Goal: Task Accomplishment & Management: Manage account settings

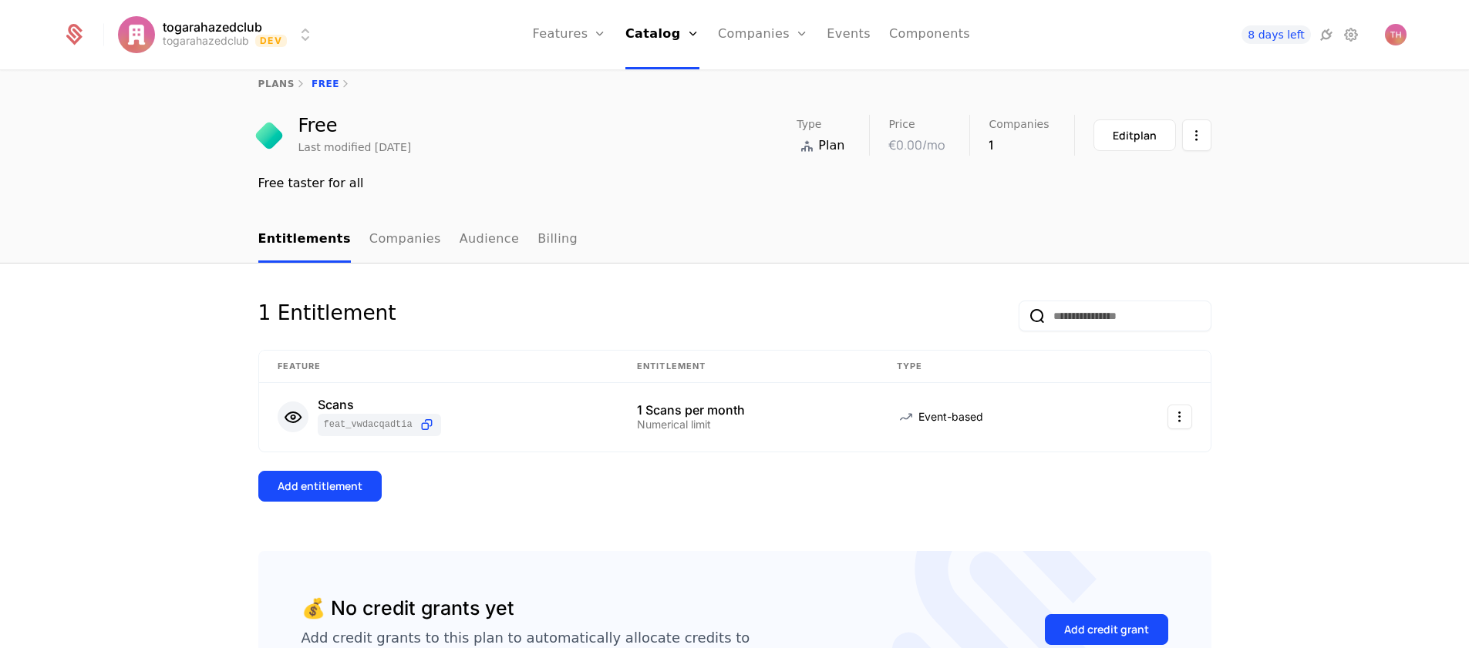
scroll to position [25, 0]
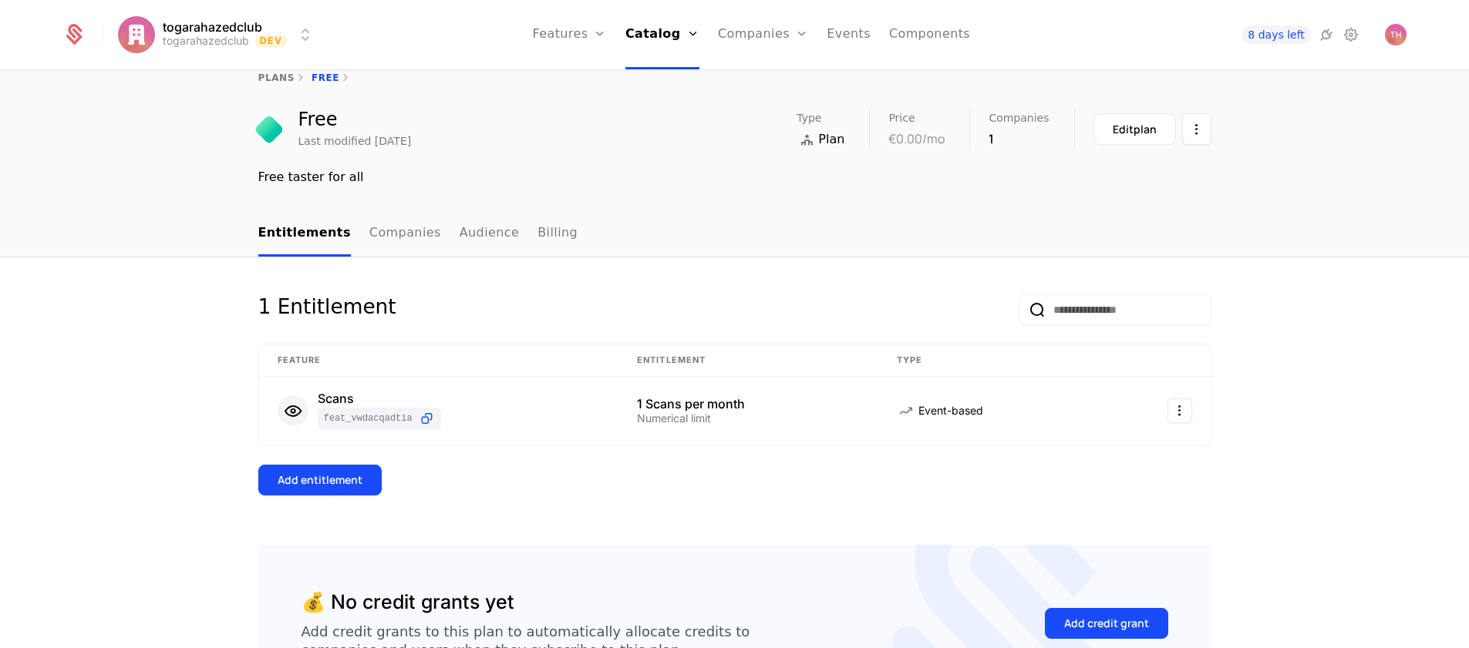
click at [362, 483] on button "Add entitlement" at bounding box center [319, 480] width 123 height 31
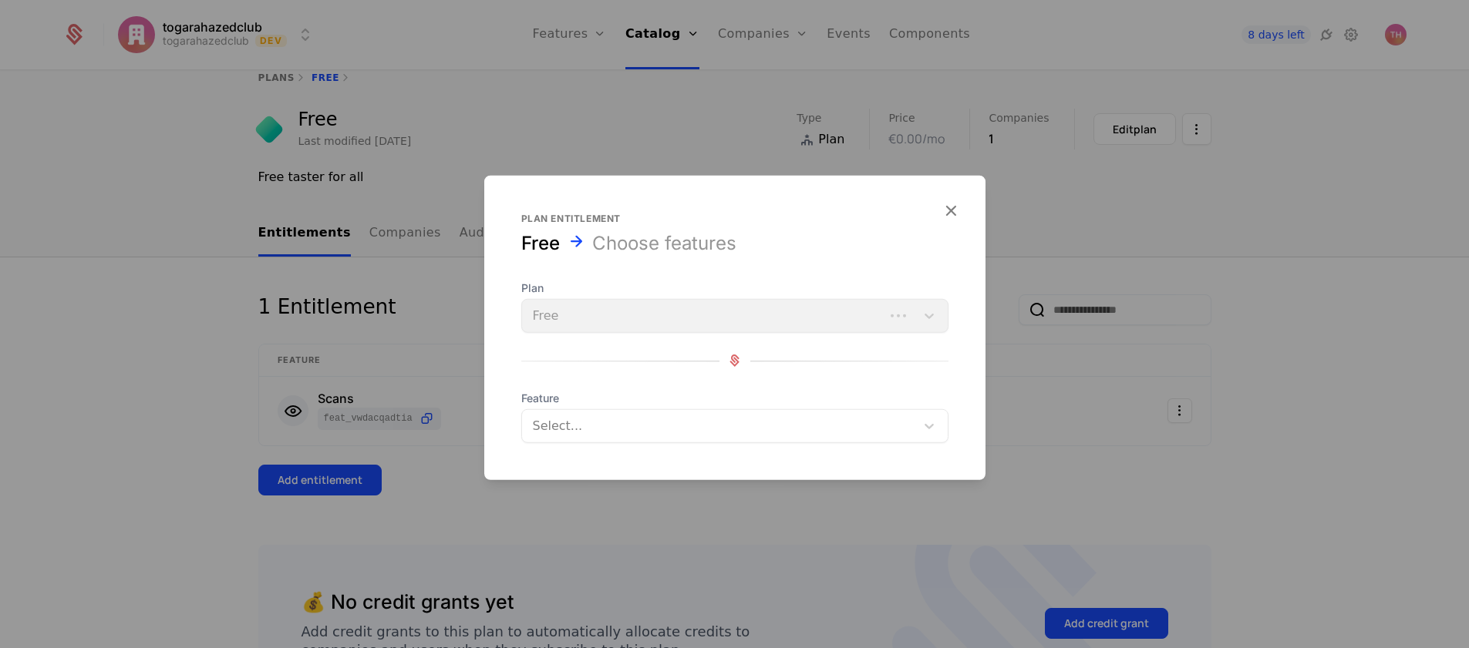
click at [934, 314] on div "Plan Free" at bounding box center [734, 306] width 427 height 52
click at [924, 429] on icon at bounding box center [928, 425] width 15 height 15
click at [928, 421] on icon at bounding box center [928, 425] width 15 height 15
click at [946, 211] on icon "button" at bounding box center [951, 210] width 20 height 20
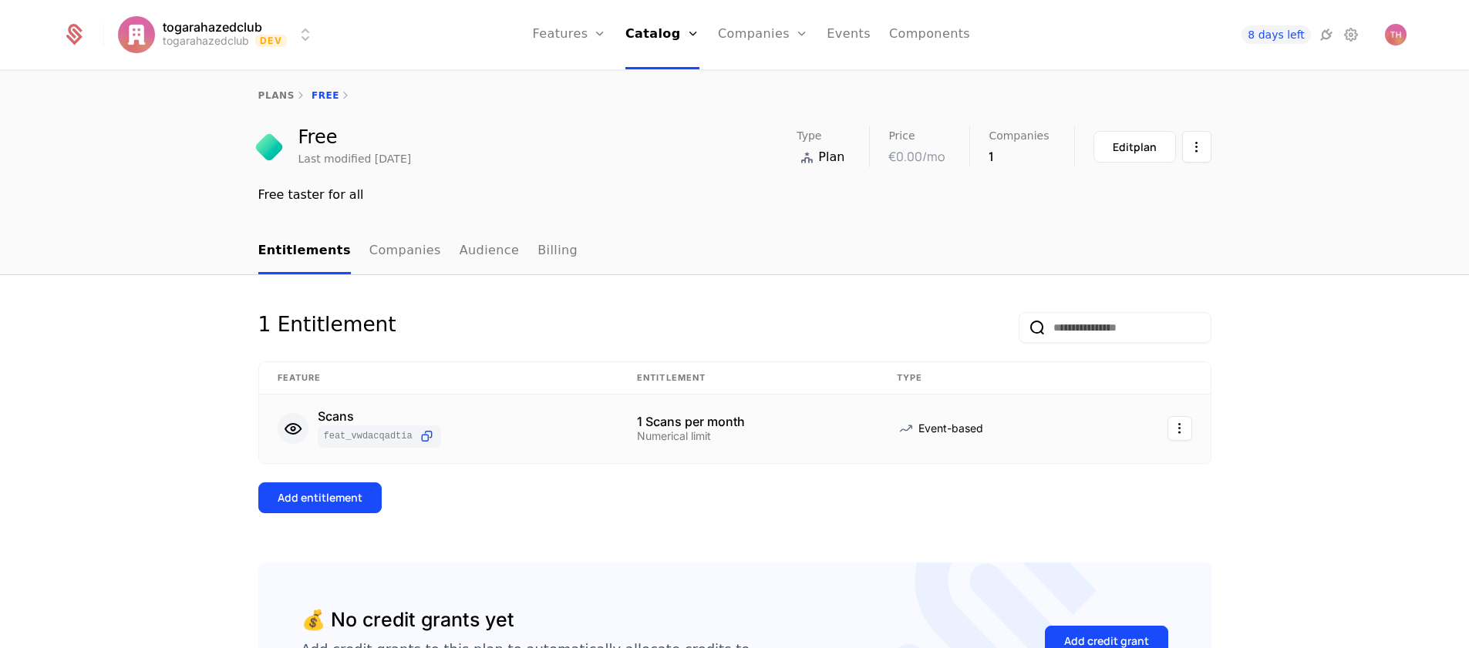
scroll to position [0, 0]
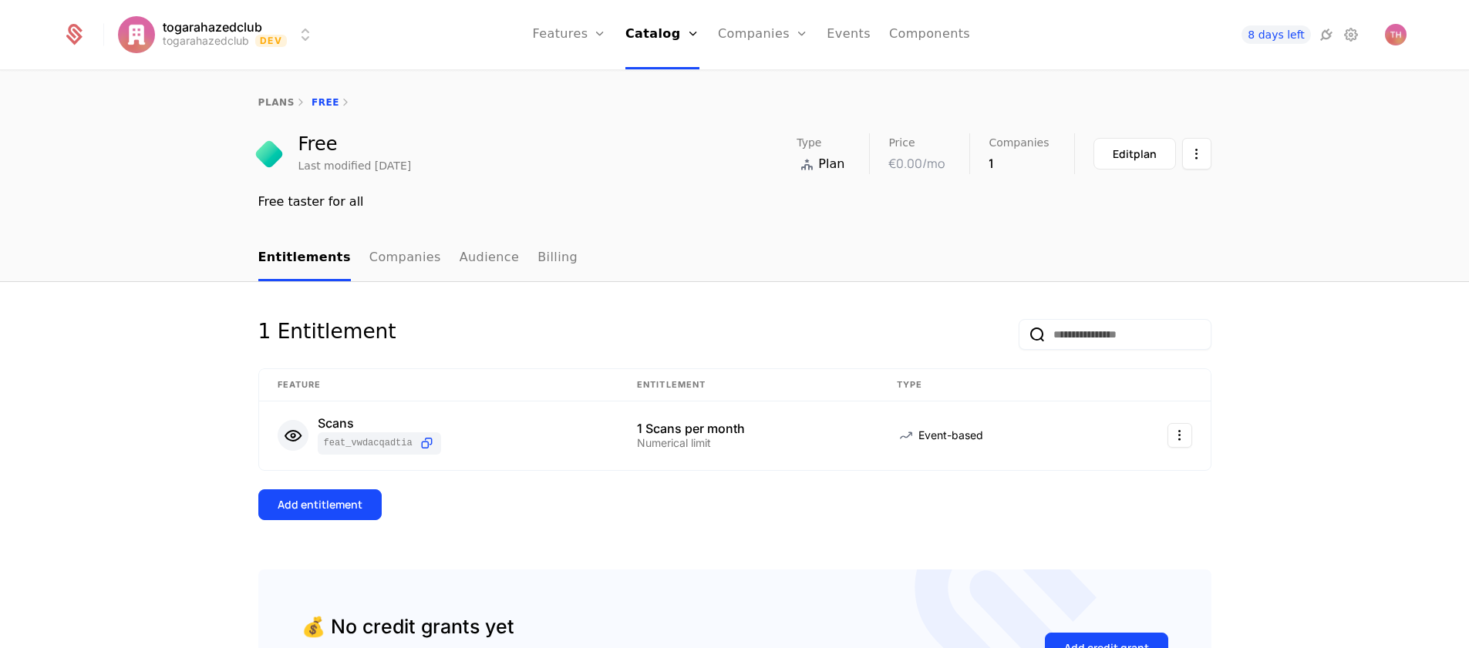
click at [537, 257] on link "Billing" at bounding box center [557, 258] width 40 height 45
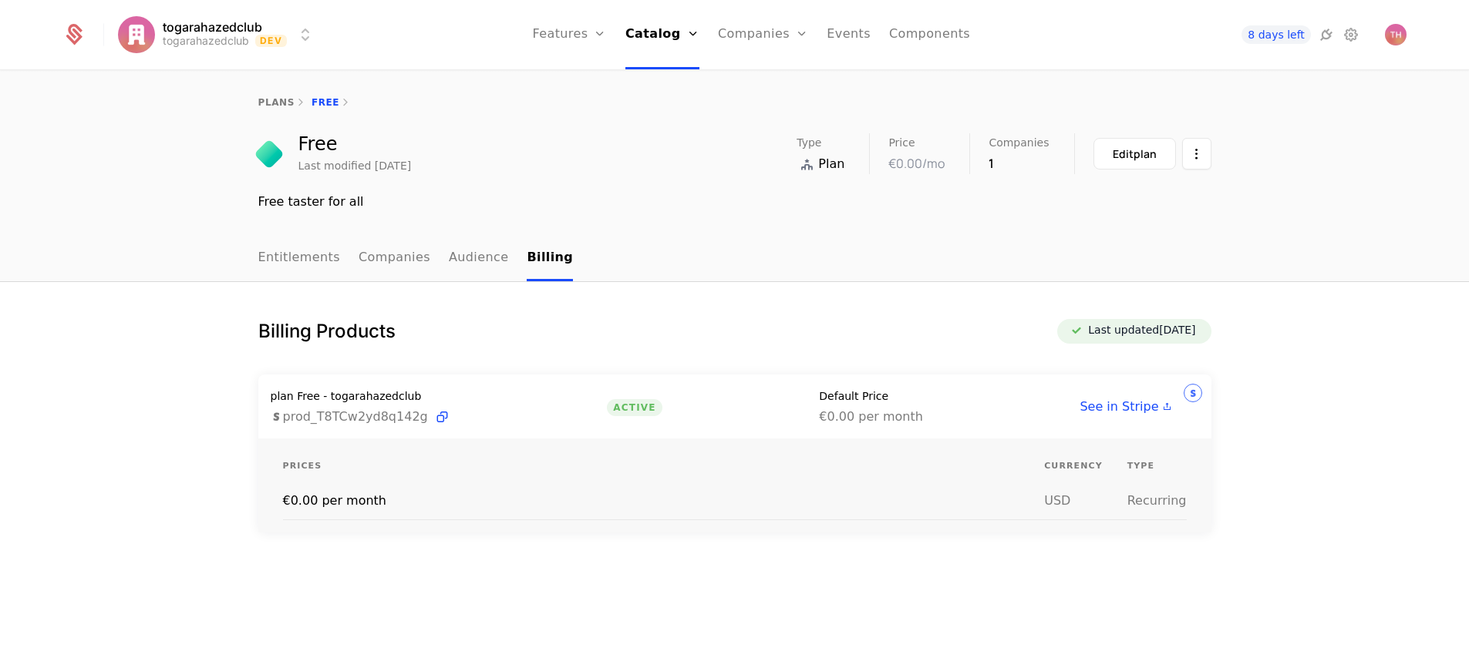
click at [853, 39] on link "Events" at bounding box center [848, 34] width 44 height 69
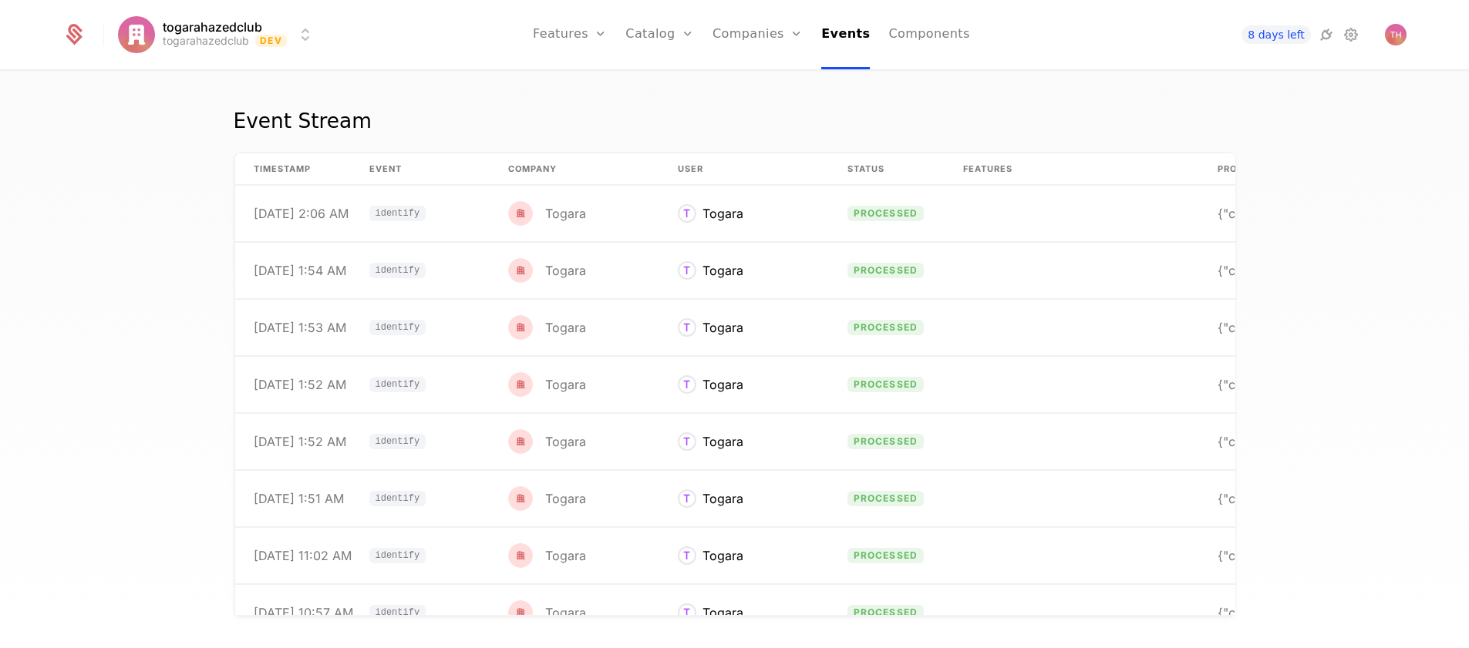
click at [911, 38] on link "Components" at bounding box center [928, 34] width 81 height 69
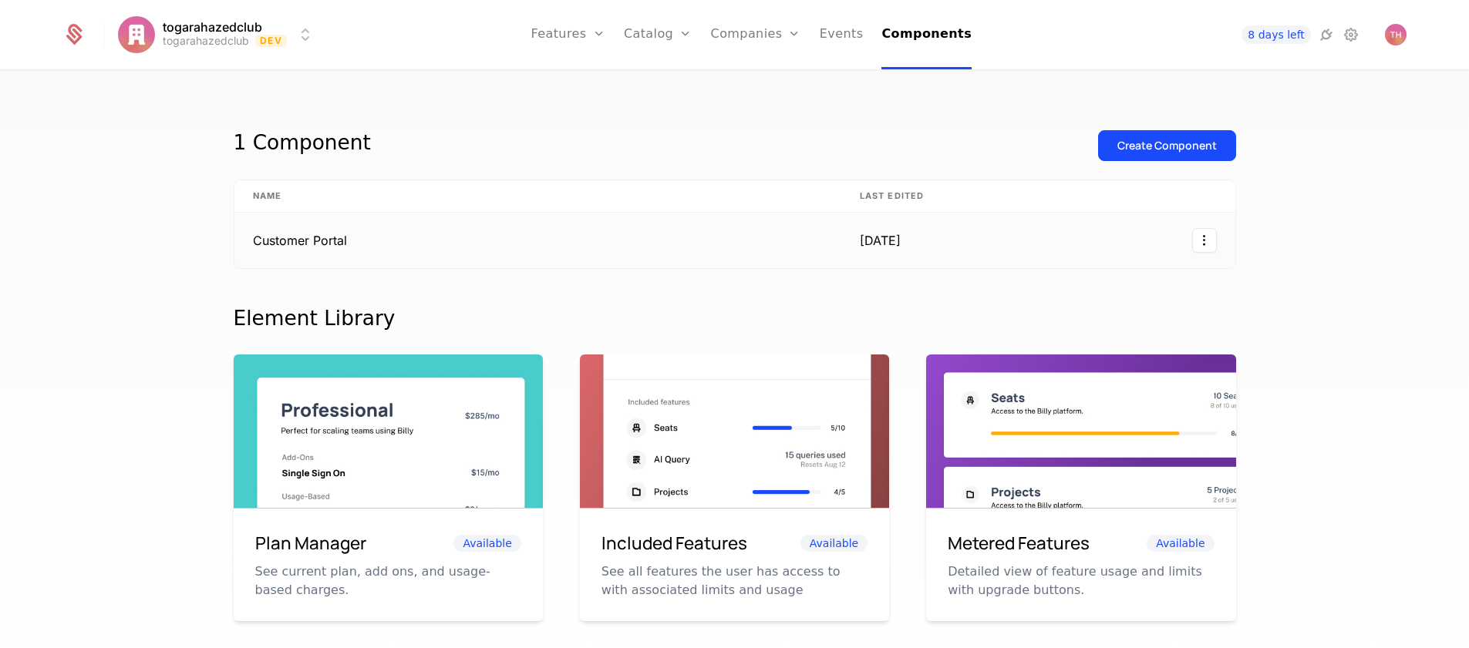
click at [582, 241] on td "Customer Portal" at bounding box center [537, 241] width 607 height 56
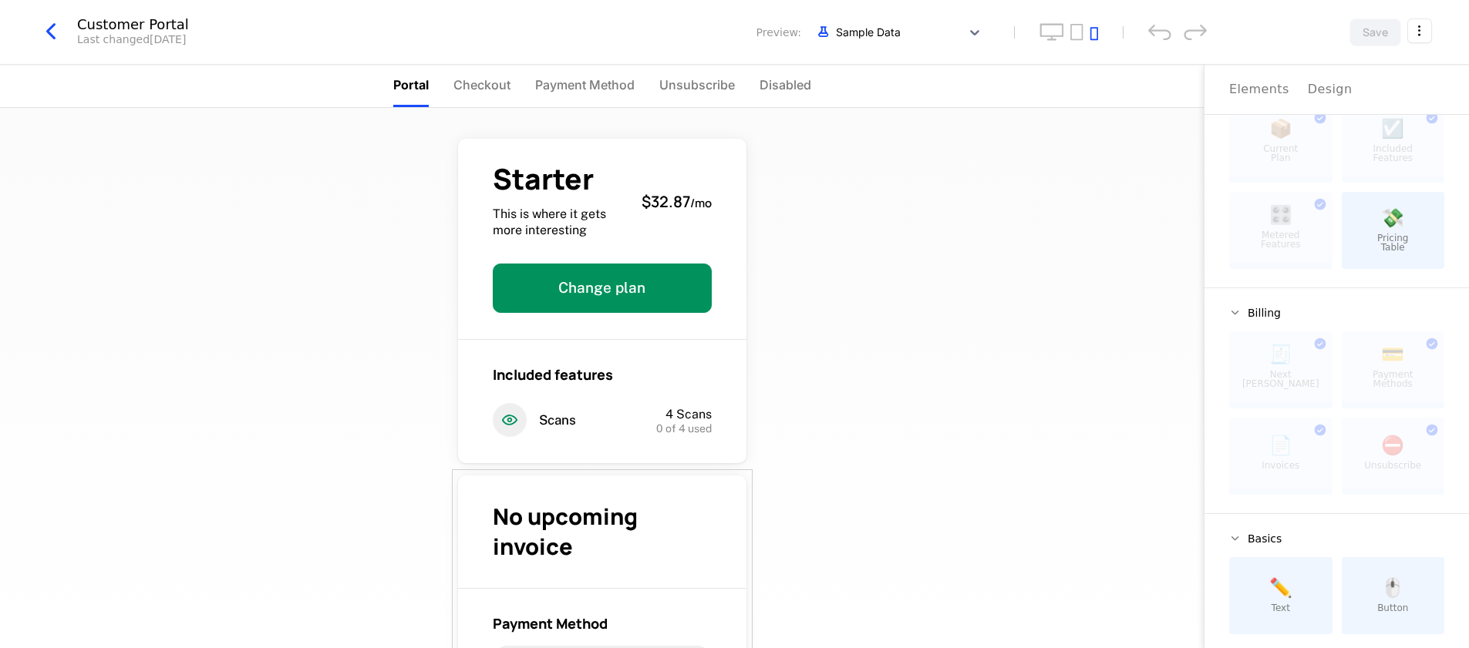
click at [786, 489] on div "Starter This is where it gets more interesting $32.87 / mo Change plan Included…" at bounding box center [601, 378] width 1203 height 540
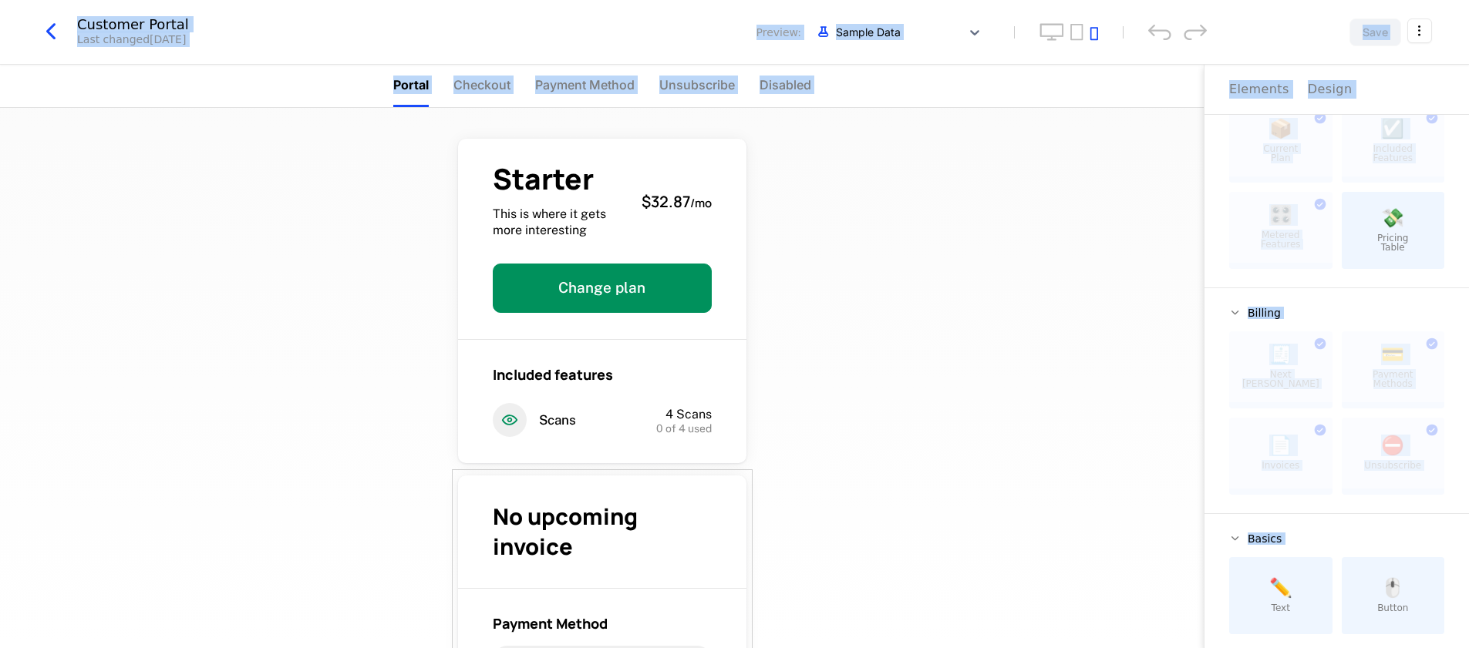
click at [783, 487] on div "Starter This is where it gets more interesting $32.87 / mo Change plan Included…" at bounding box center [601, 378] width 1203 height 540
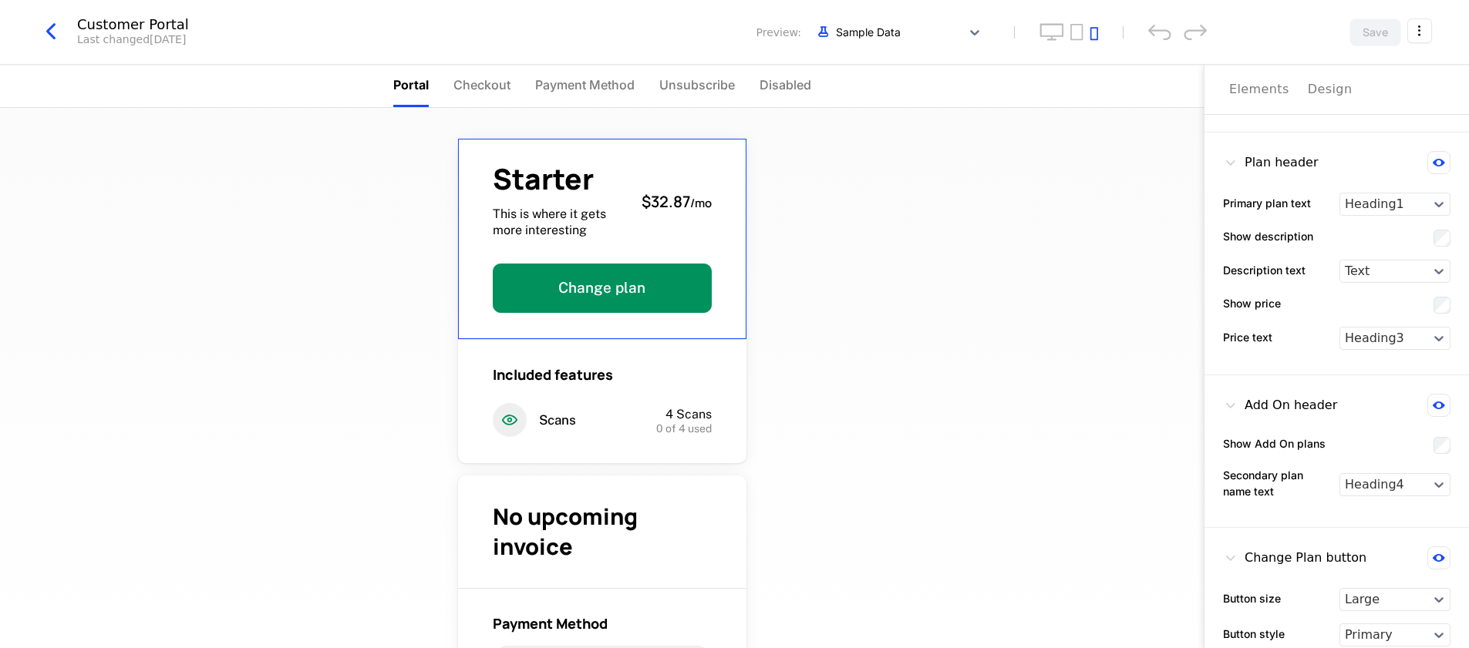
scroll to position [199, 0]
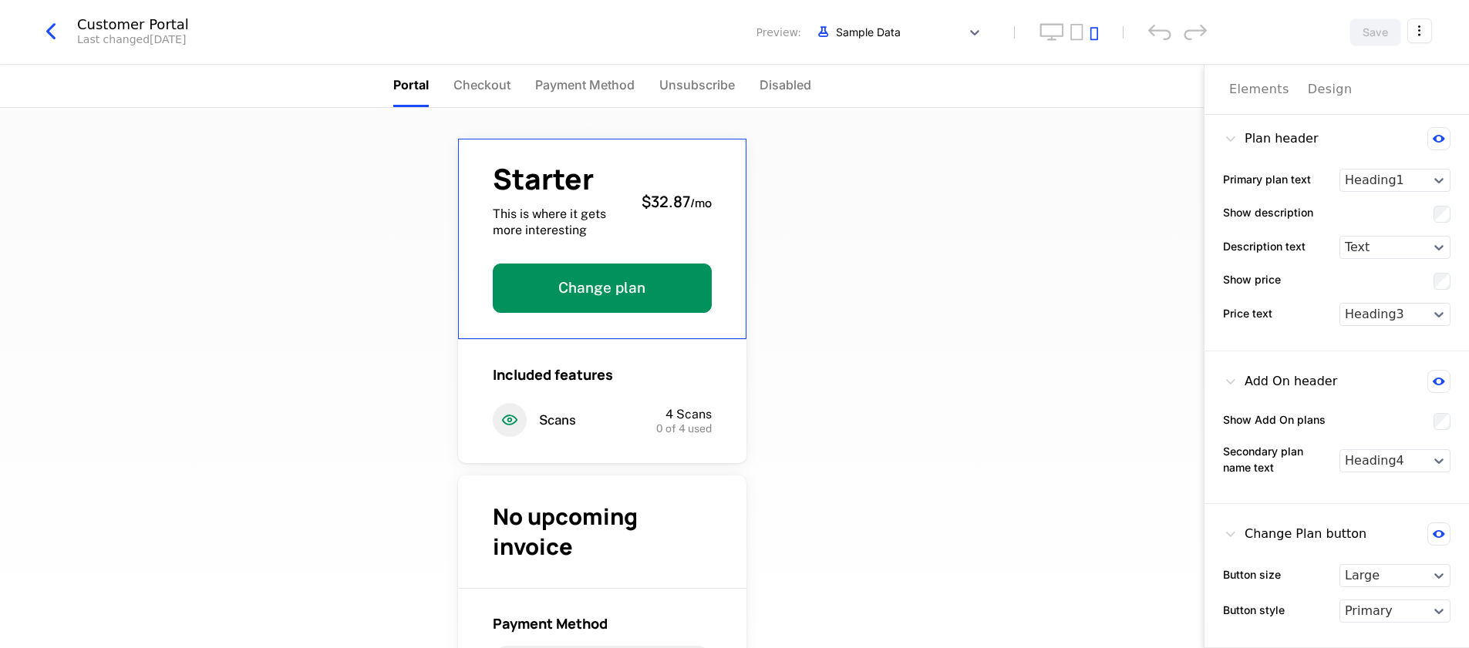
click at [1432, 534] on icon at bounding box center [1438, 534] width 12 height 8
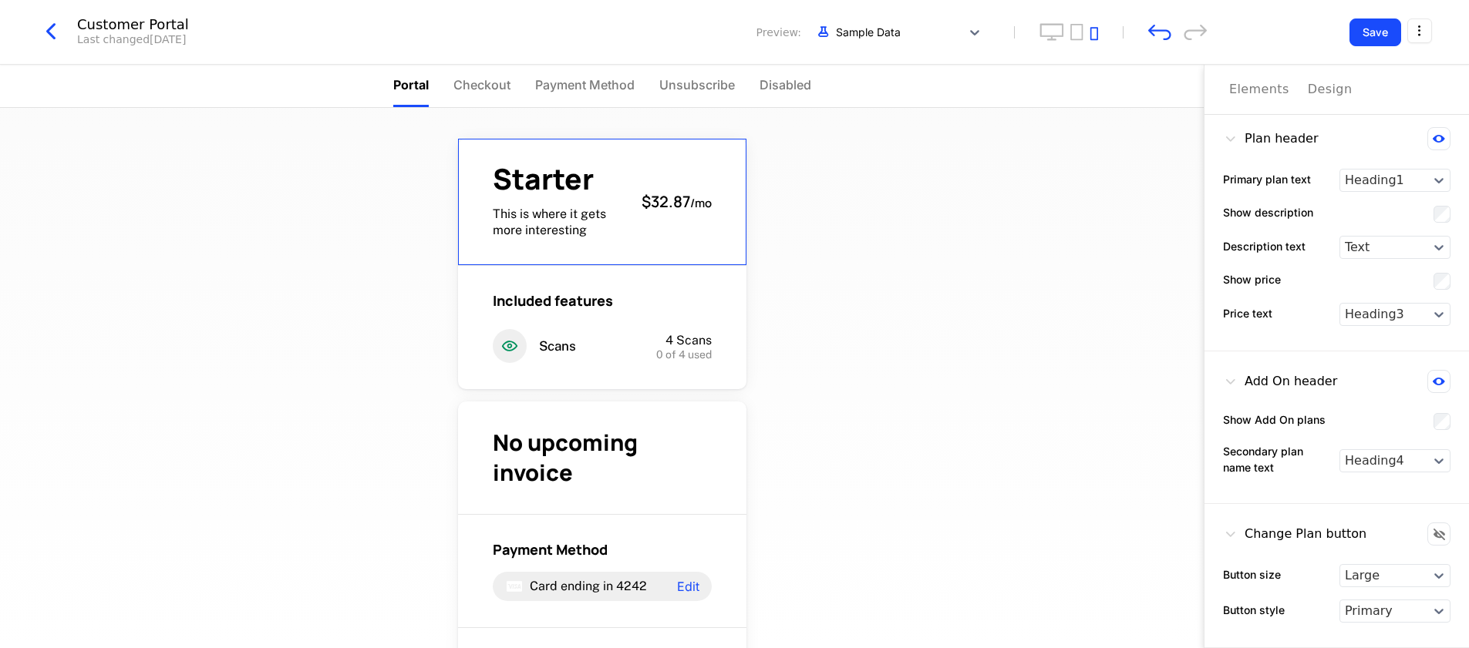
click at [1433, 535] on icon at bounding box center [1439, 535] width 12 height 12
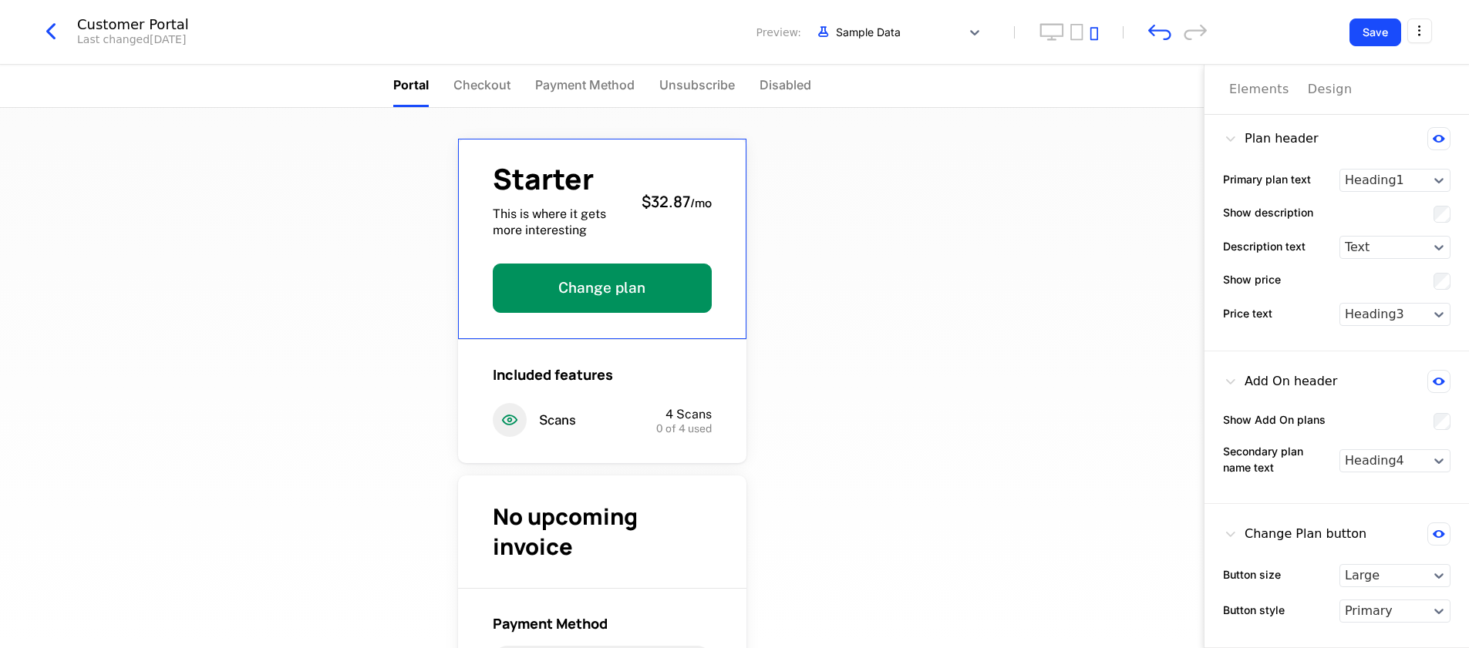
click at [1370, 37] on button "Save" at bounding box center [1375, 33] width 52 height 28
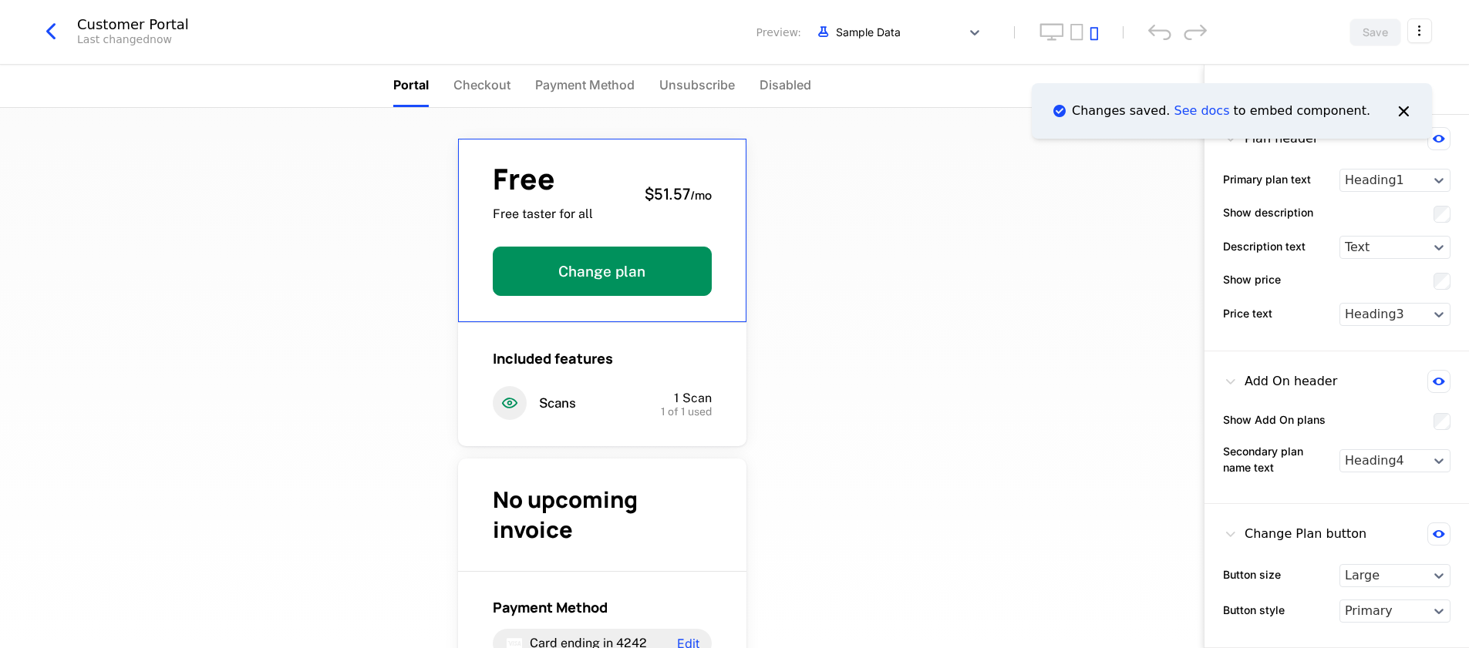
click at [1219, 110] on link "See docs" at bounding box center [1201, 110] width 56 height 15
click at [51, 36] on icon "button" at bounding box center [51, 32] width 28 height 28
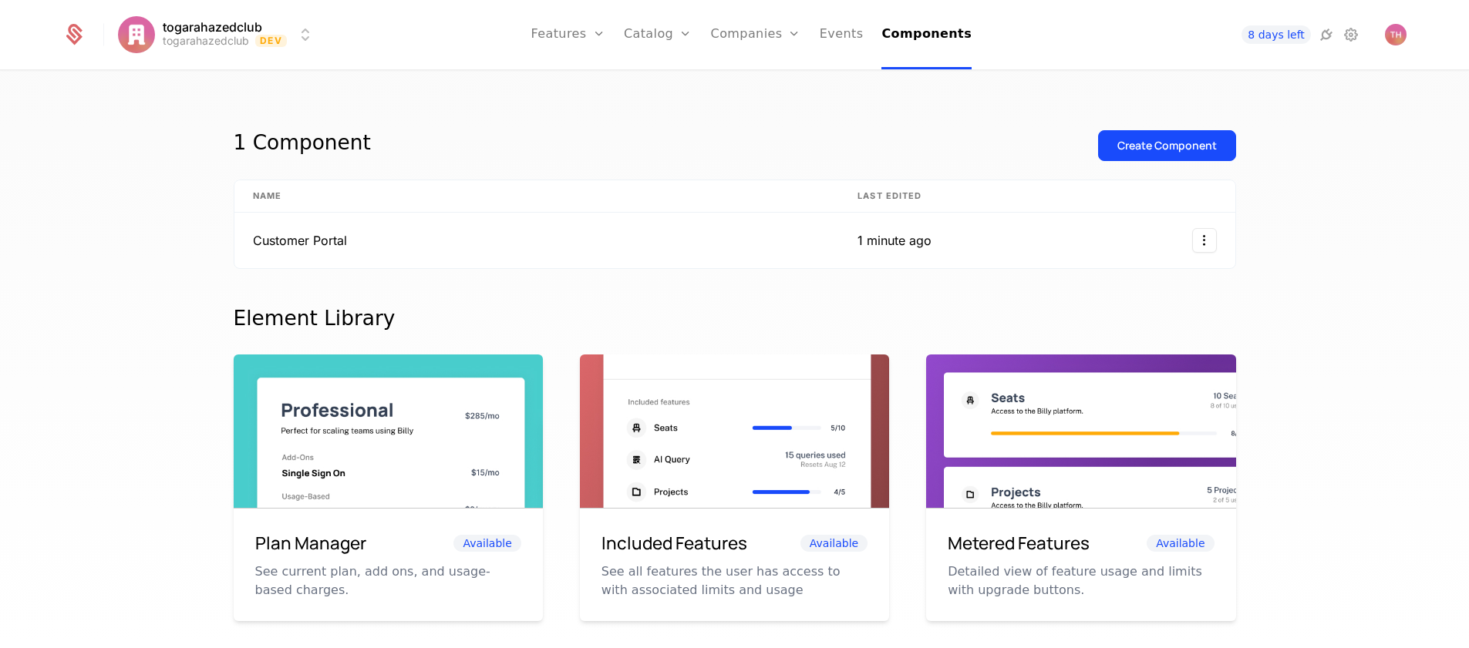
click at [686, 156] on link "Configuration" at bounding box center [681, 149] width 79 height 12
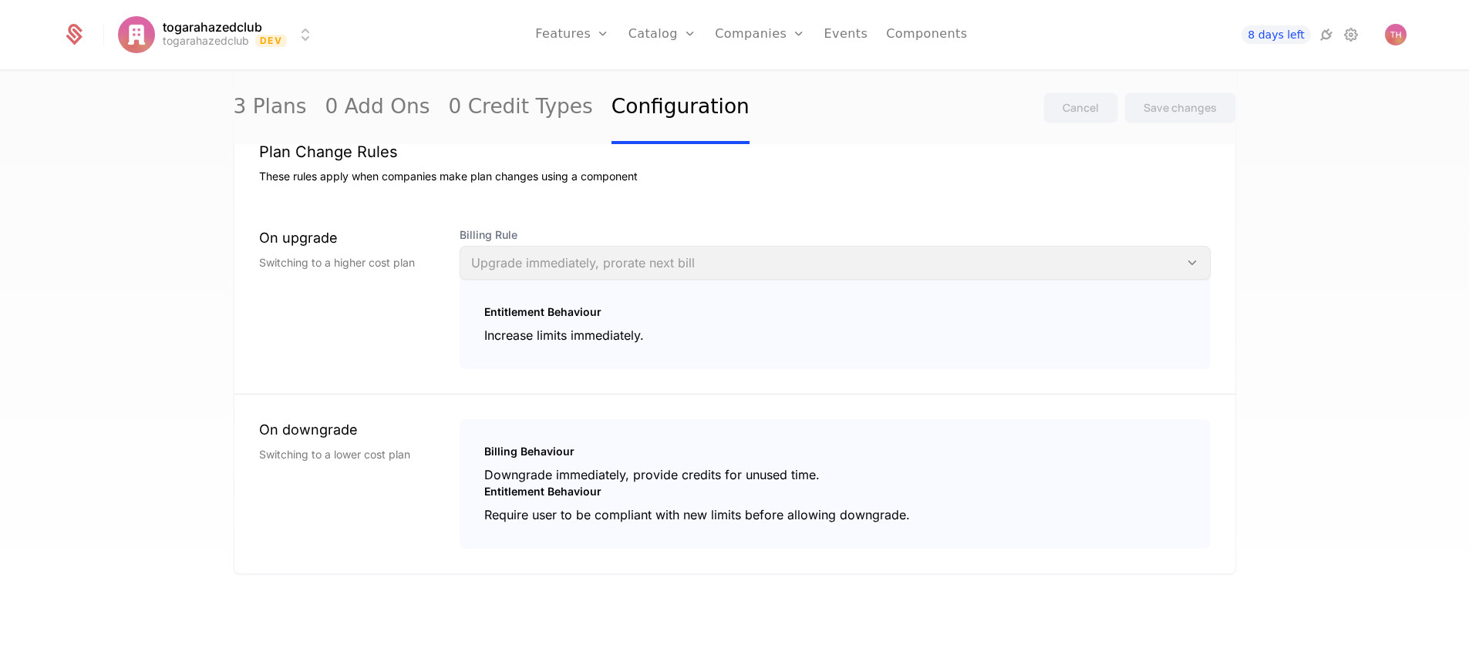
scroll to position [1341, 0]
click at [1187, 254] on div "Billing Rule Upgrade immediately, prorate next bill" at bounding box center [834, 250] width 751 height 52
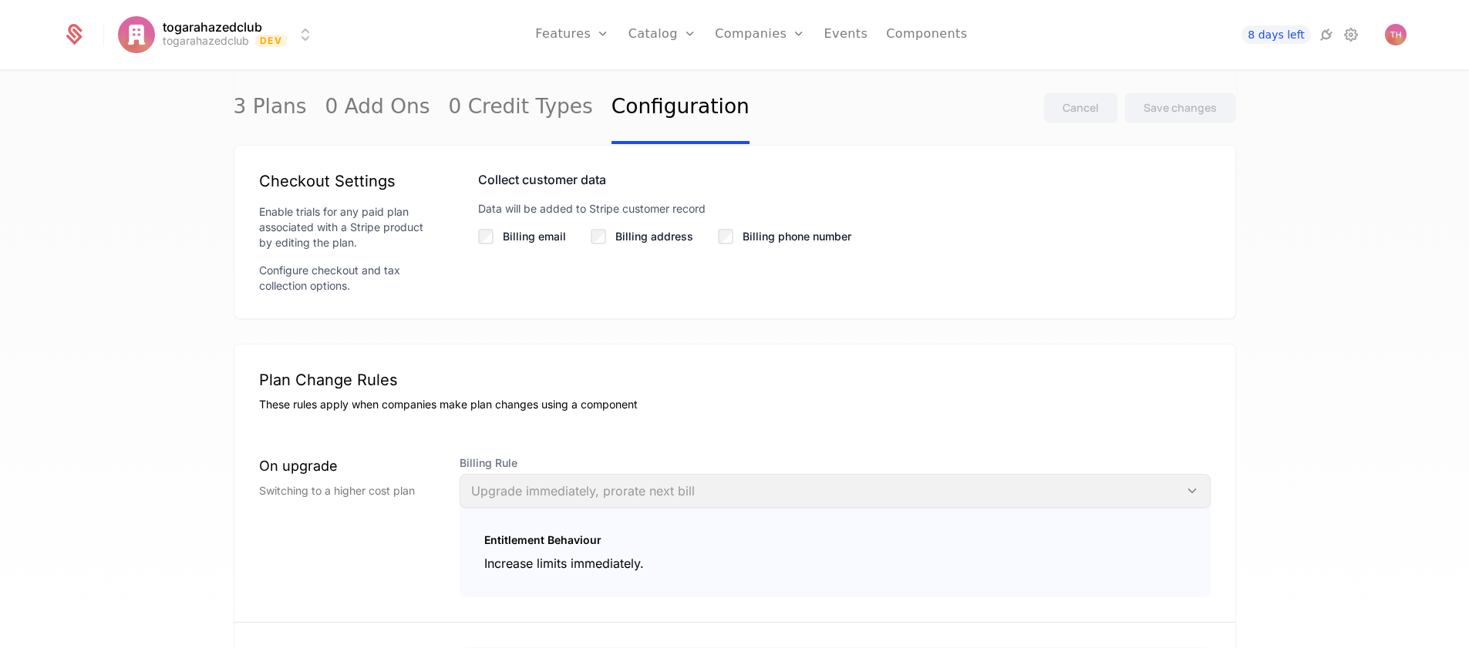
scroll to position [1107, 0]
click at [742, 244] on label "Billing phone number" at bounding box center [796, 238] width 109 height 15
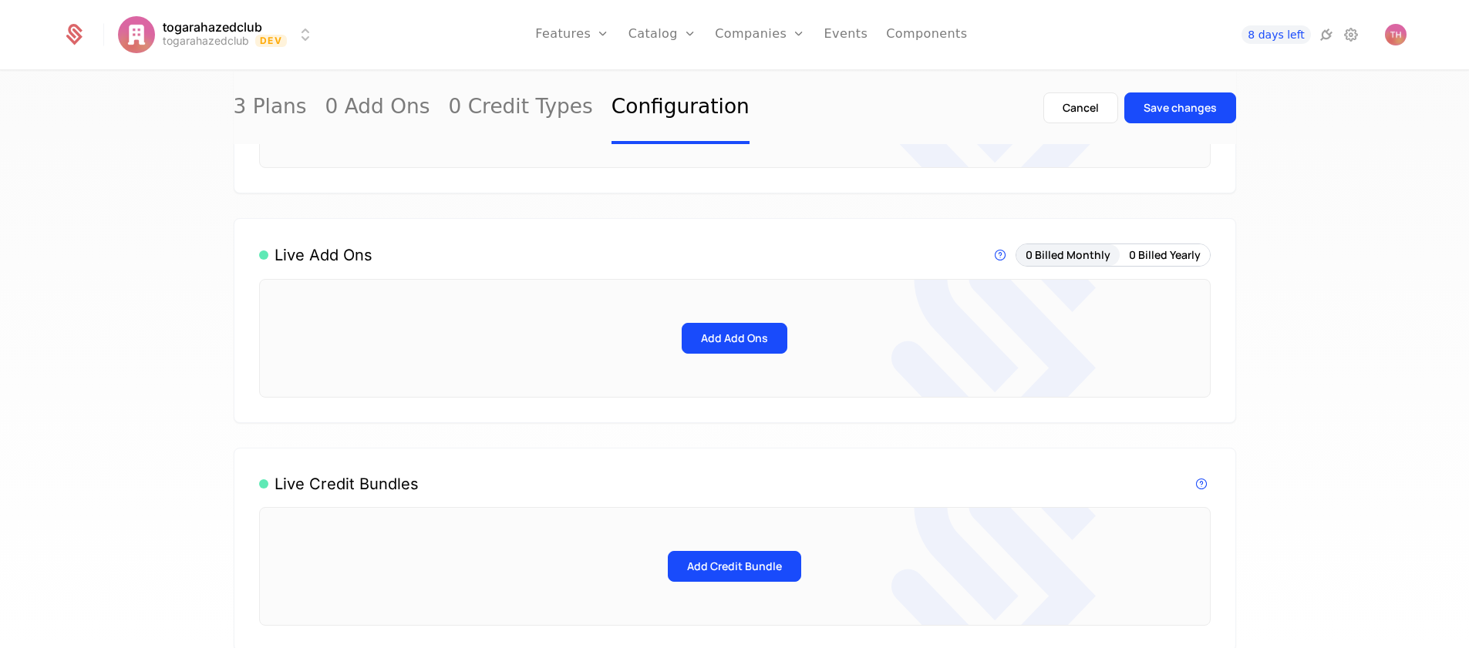
scroll to position [296, 0]
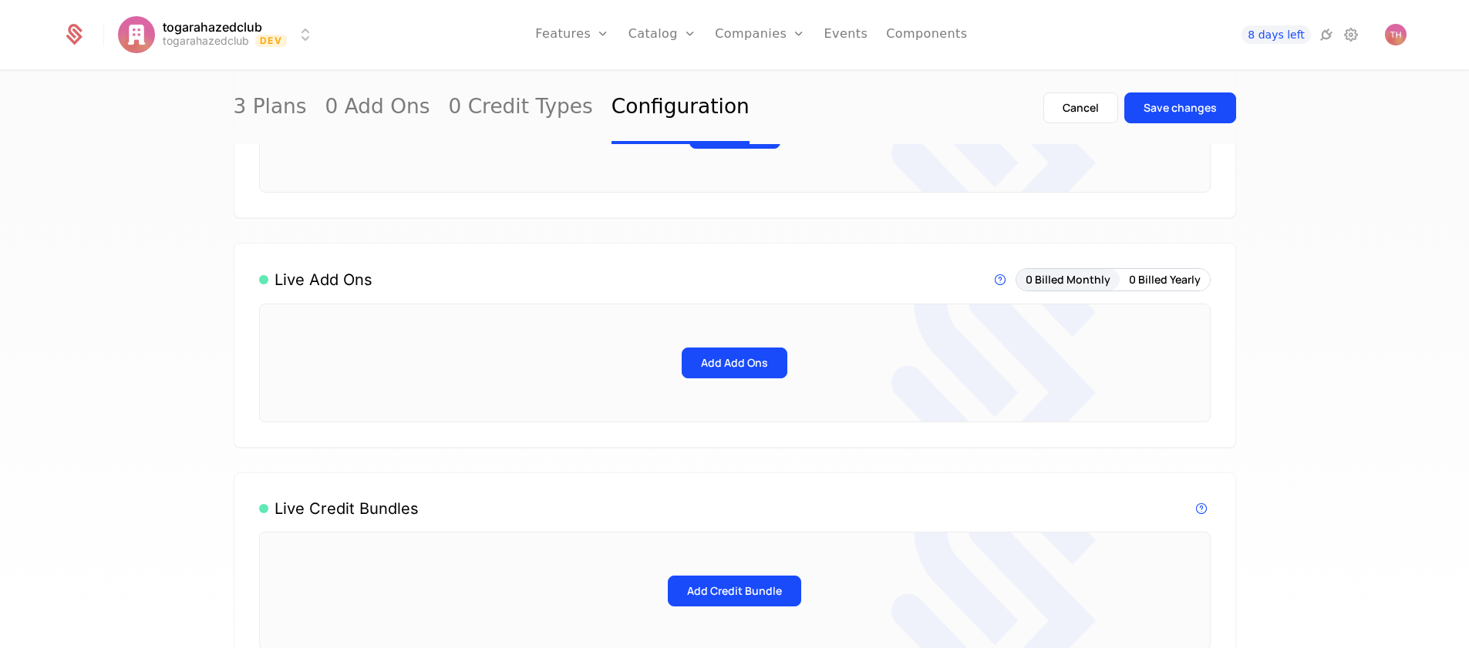
click at [726, 370] on button "Add Add Ons" at bounding box center [734, 363] width 106 height 31
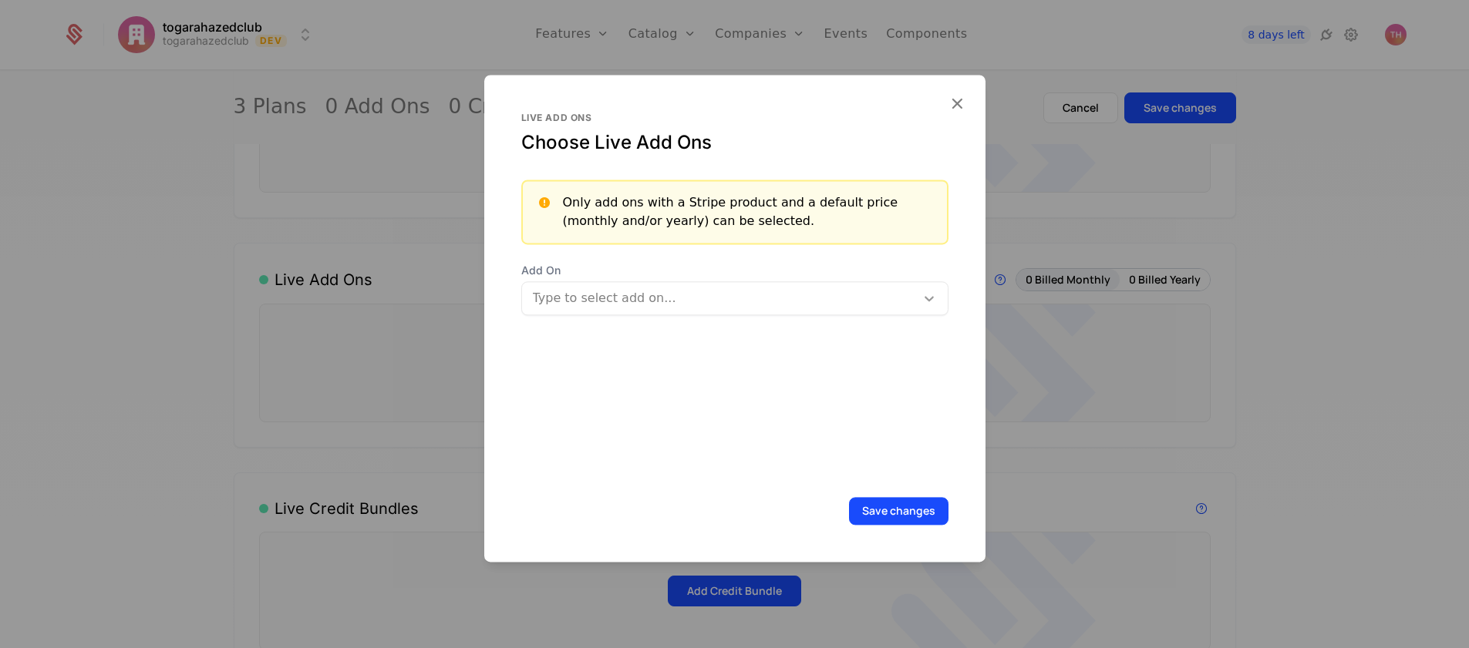
click at [915, 301] on div at bounding box center [929, 298] width 28 height 19
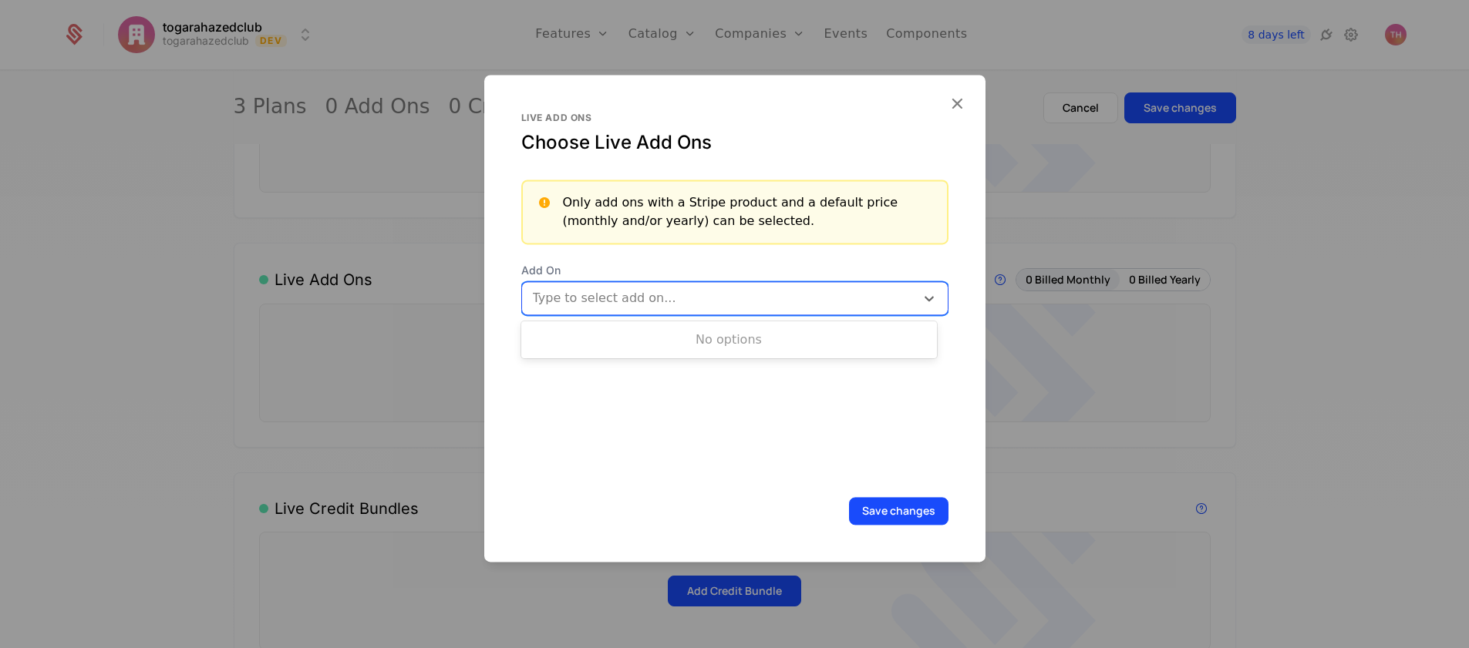
type input "*"
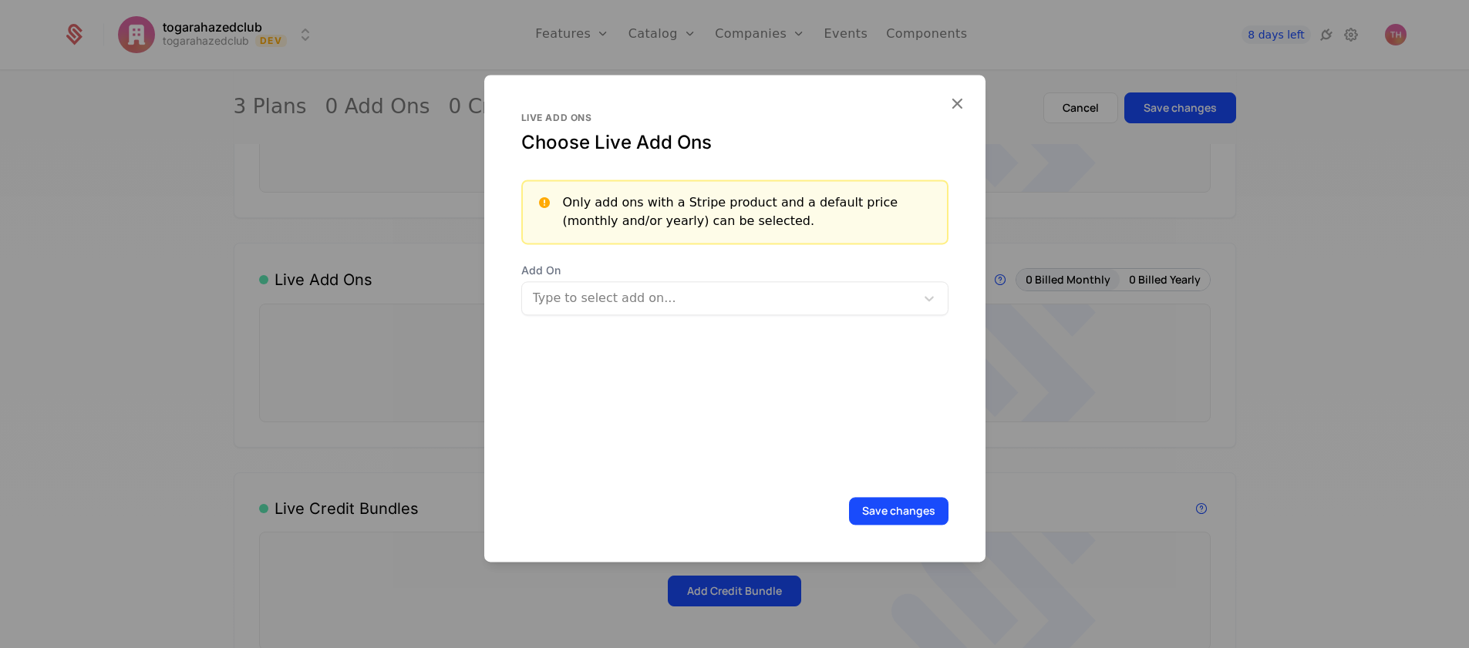
click at [889, 517] on button "Save changes" at bounding box center [898, 511] width 99 height 28
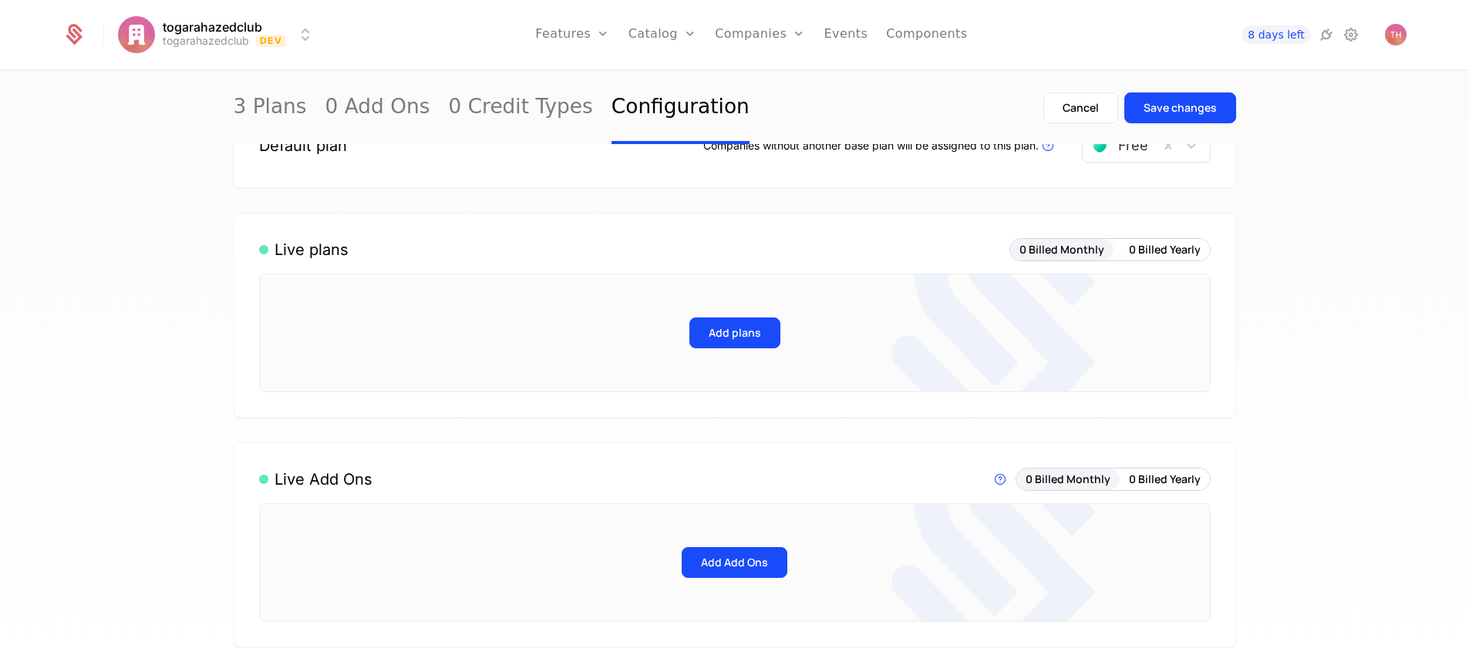
scroll to position [79, 0]
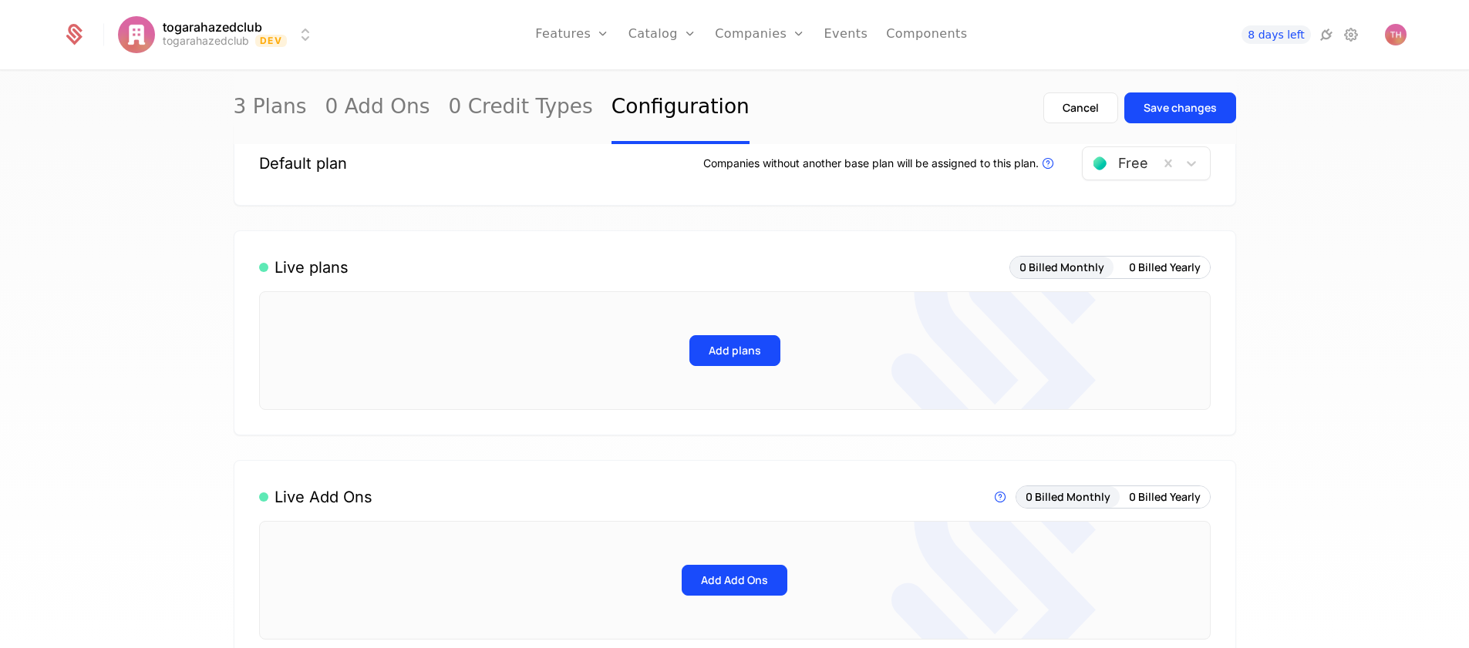
click at [723, 355] on button "Add plans" at bounding box center [734, 350] width 91 height 31
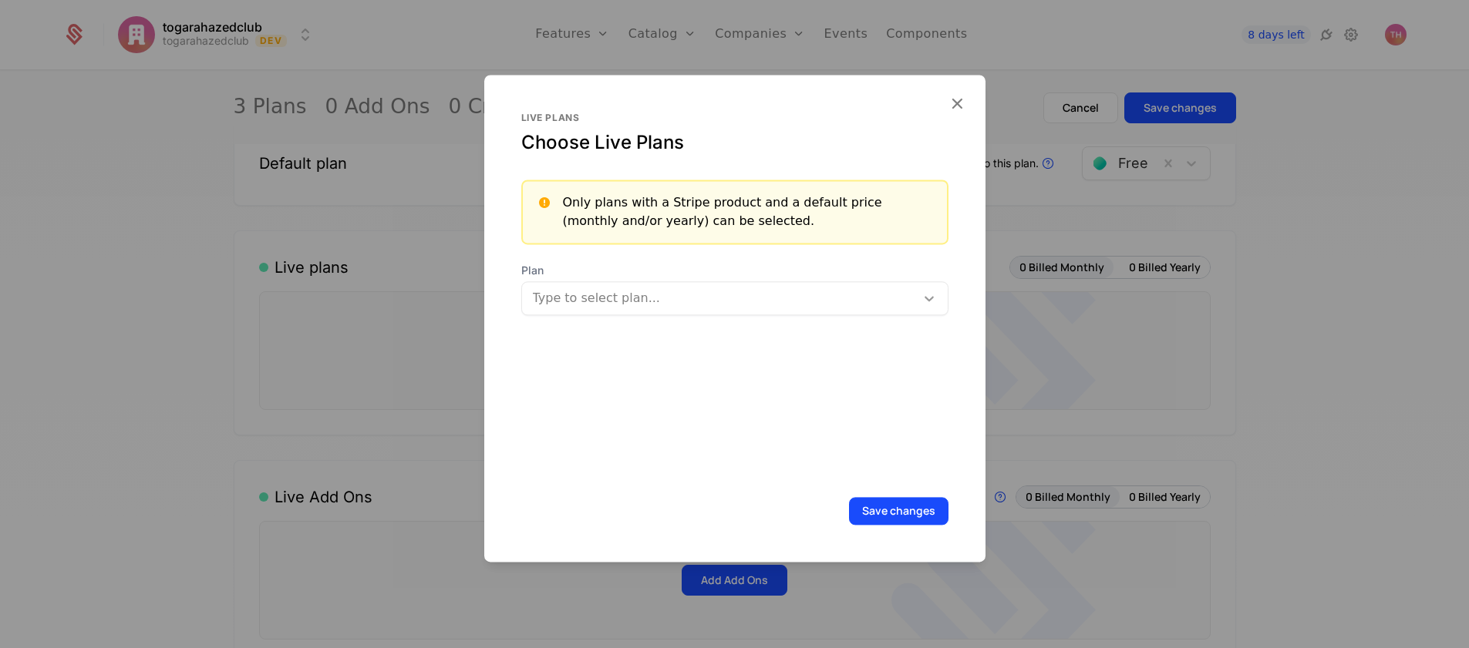
click at [921, 304] on icon at bounding box center [928, 298] width 15 height 15
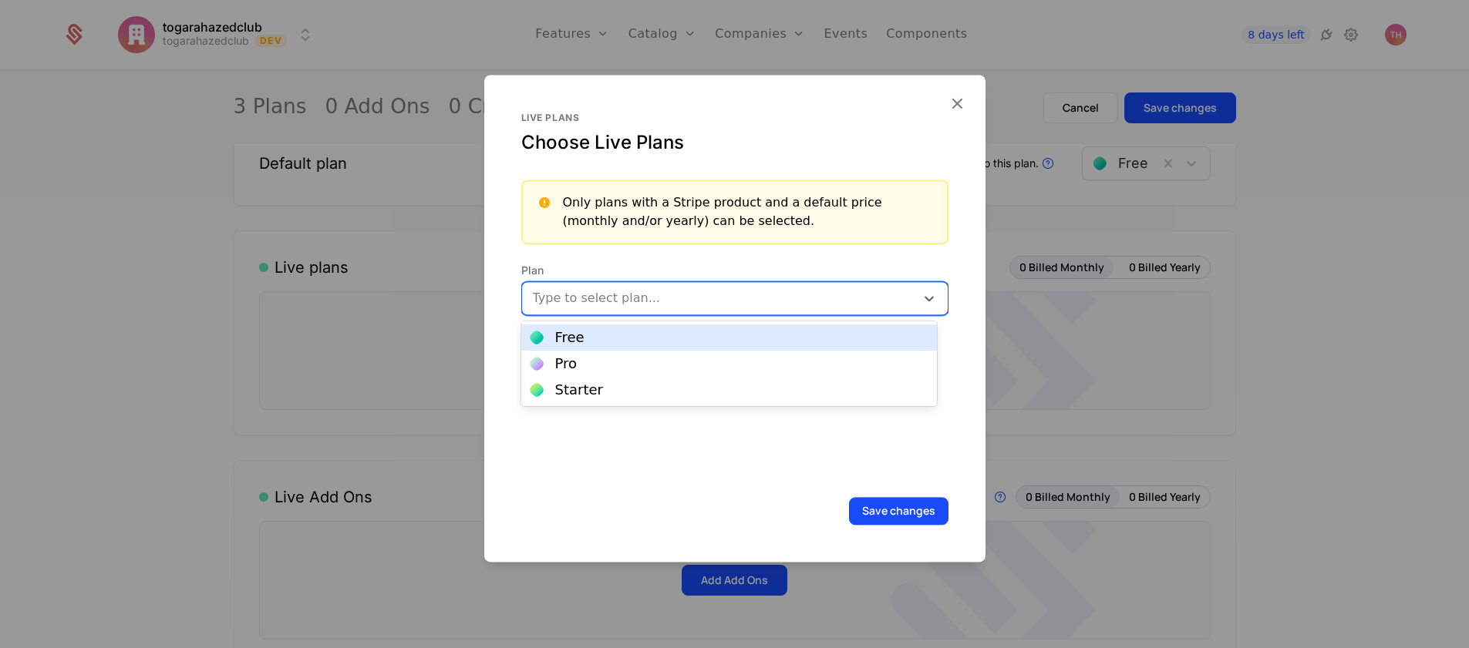
click at [812, 341] on div "Free" at bounding box center [728, 338] width 397 height 14
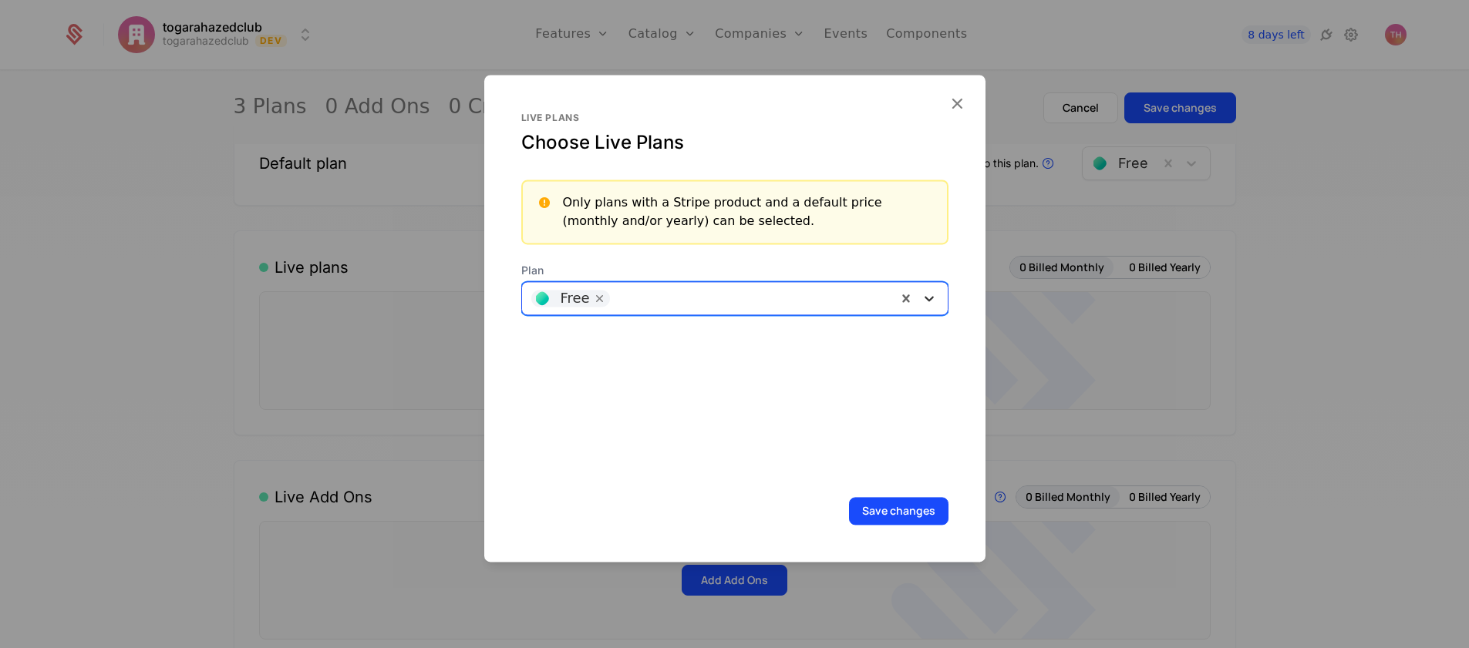
click at [921, 301] on icon at bounding box center [928, 298] width 15 height 15
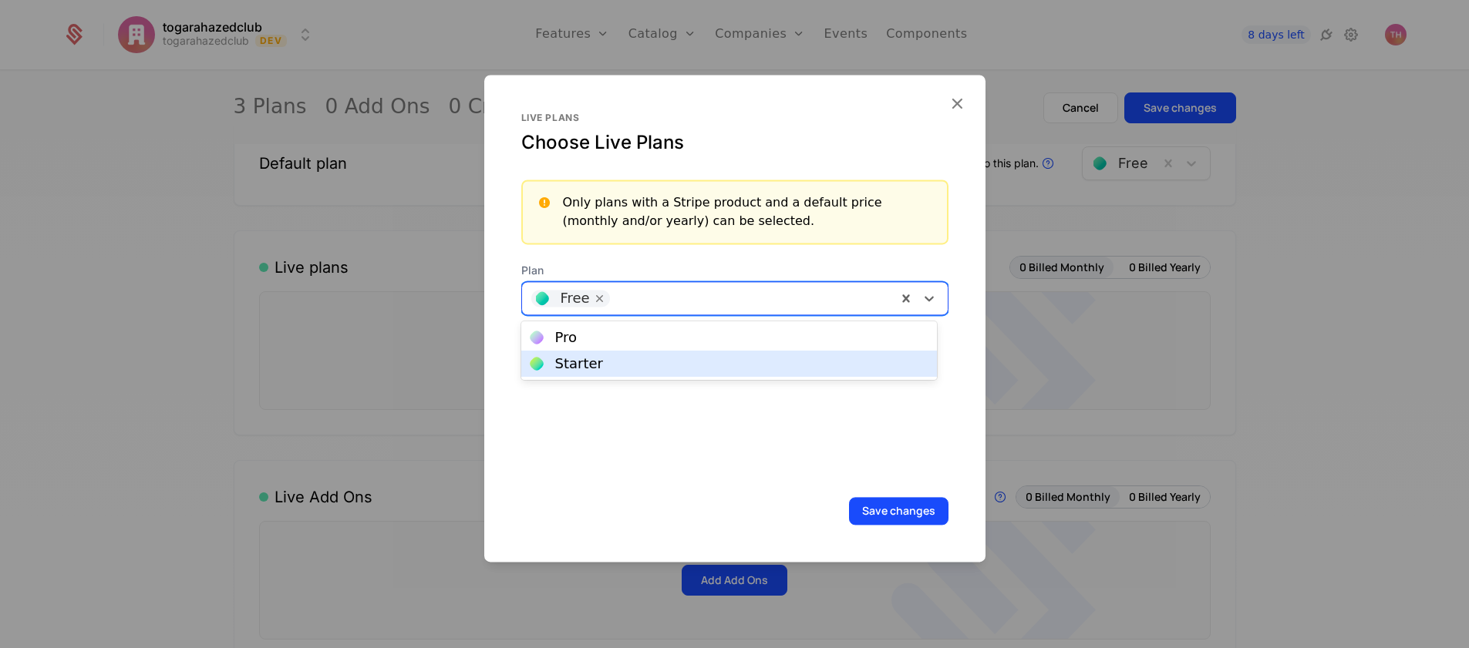
click at [846, 365] on div "Starter" at bounding box center [728, 364] width 397 height 14
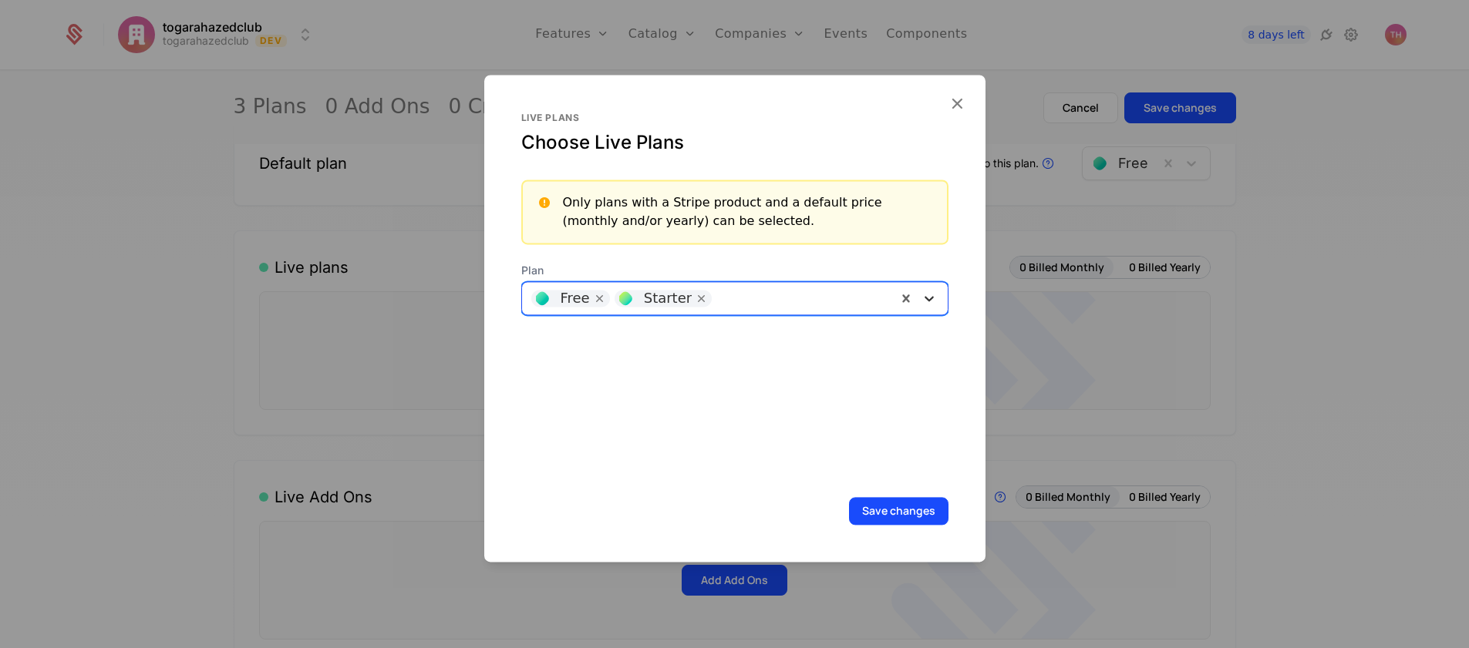
click at [921, 301] on icon at bounding box center [928, 298] width 15 height 15
click at [856, 336] on div "Pro" at bounding box center [728, 338] width 397 height 14
click at [863, 513] on button "Save changes" at bounding box center [898, 511] width 99 height 28
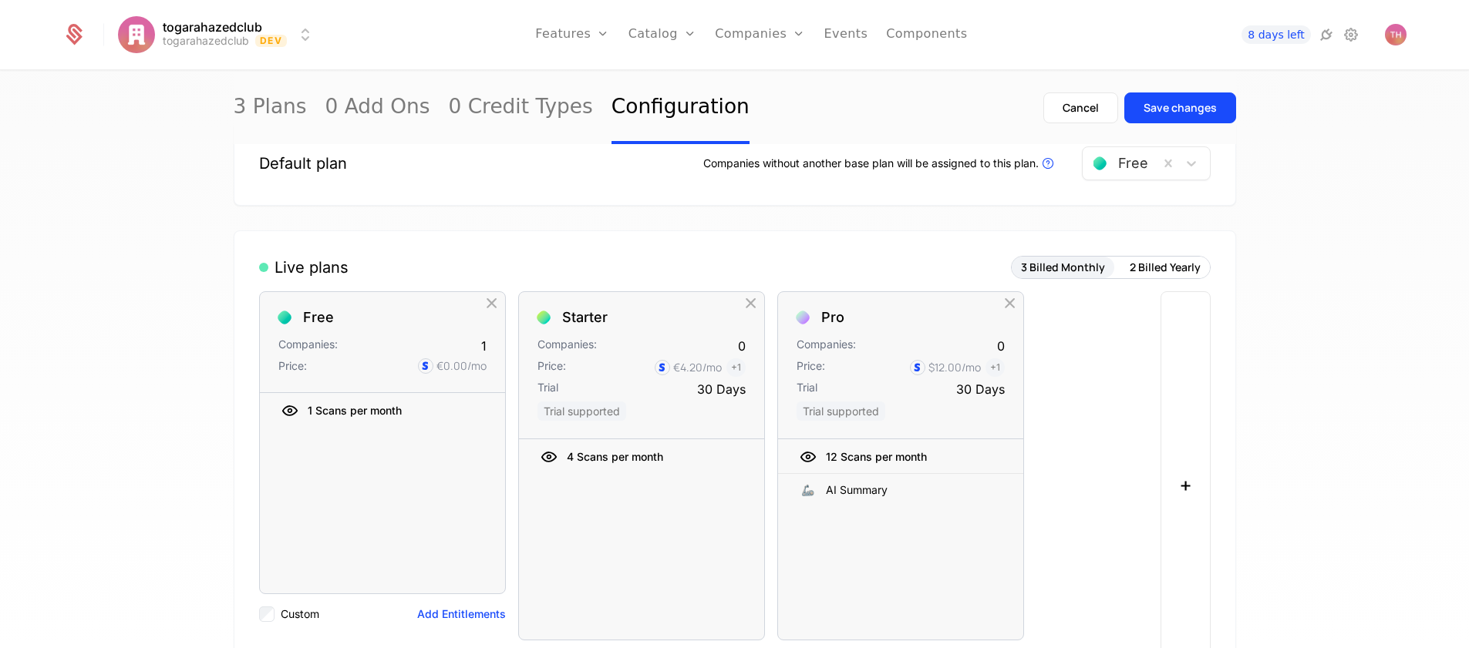
click at [1163, 108] on div "Save changes" at bounding box center [1179, 107] width 73 height 15
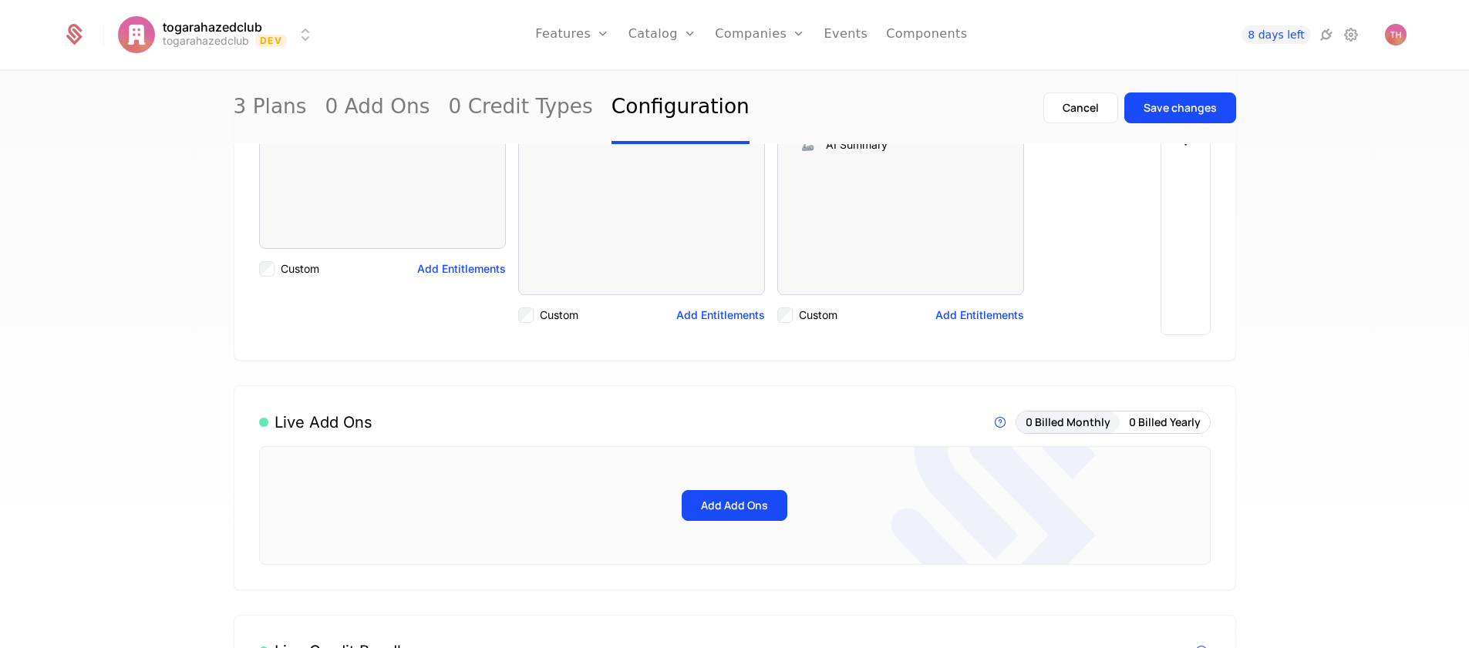
scroll to position [610, 0]
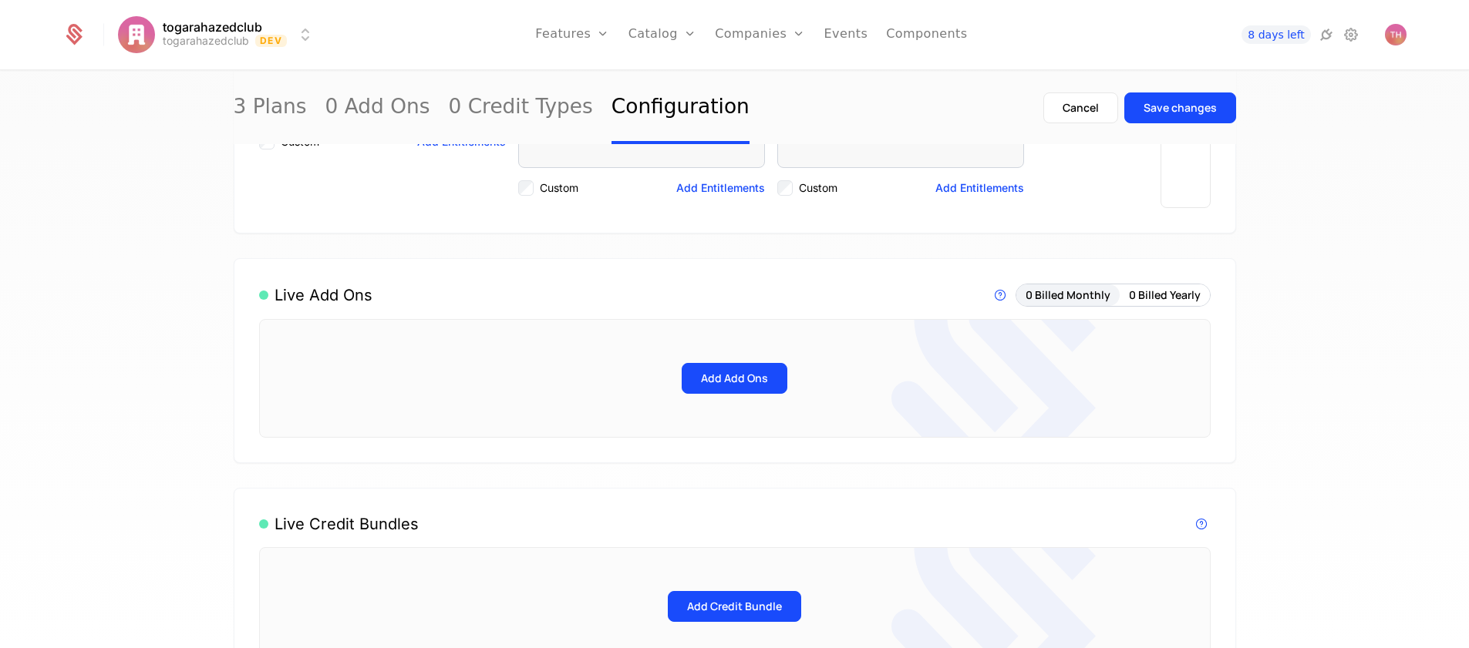
click at [739, 384] on button "Add Add Ons" at bounding box center [734, 378] width 106 height 31
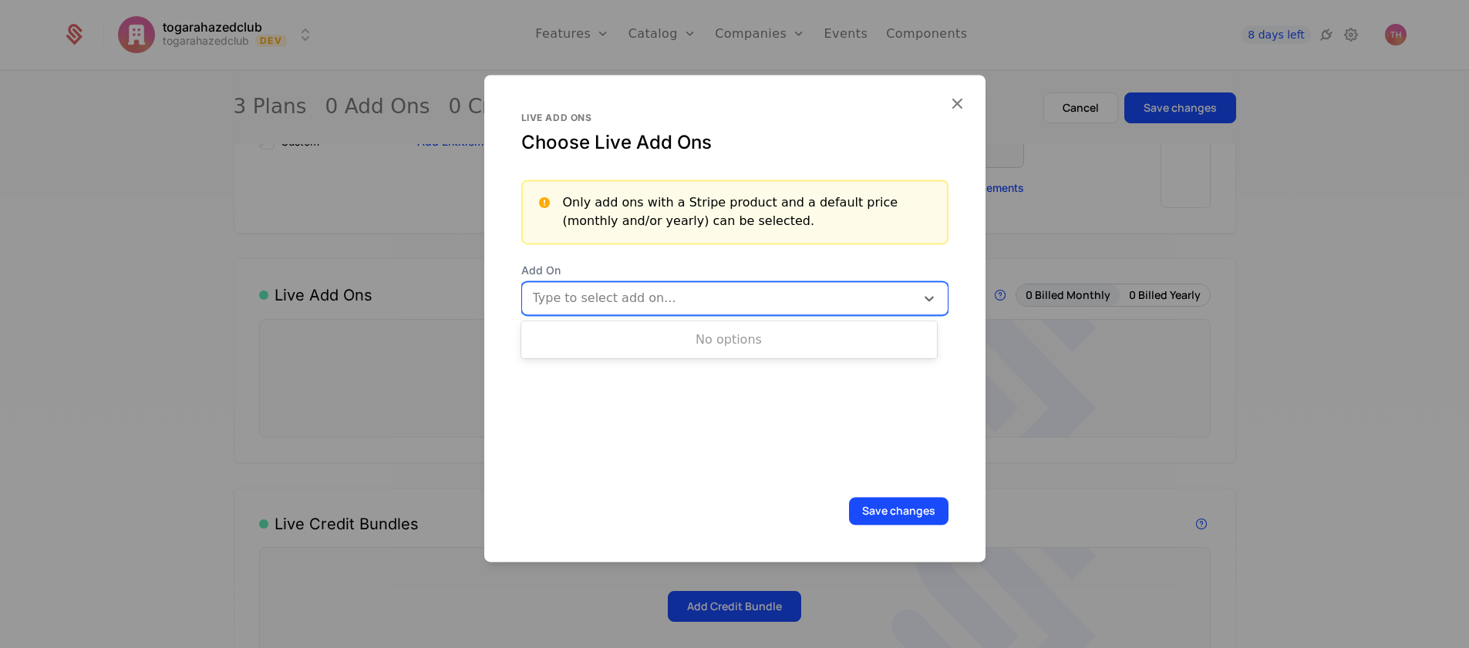
click at [864, 291] on div at bounding box center [718, 299] width 375 height 22
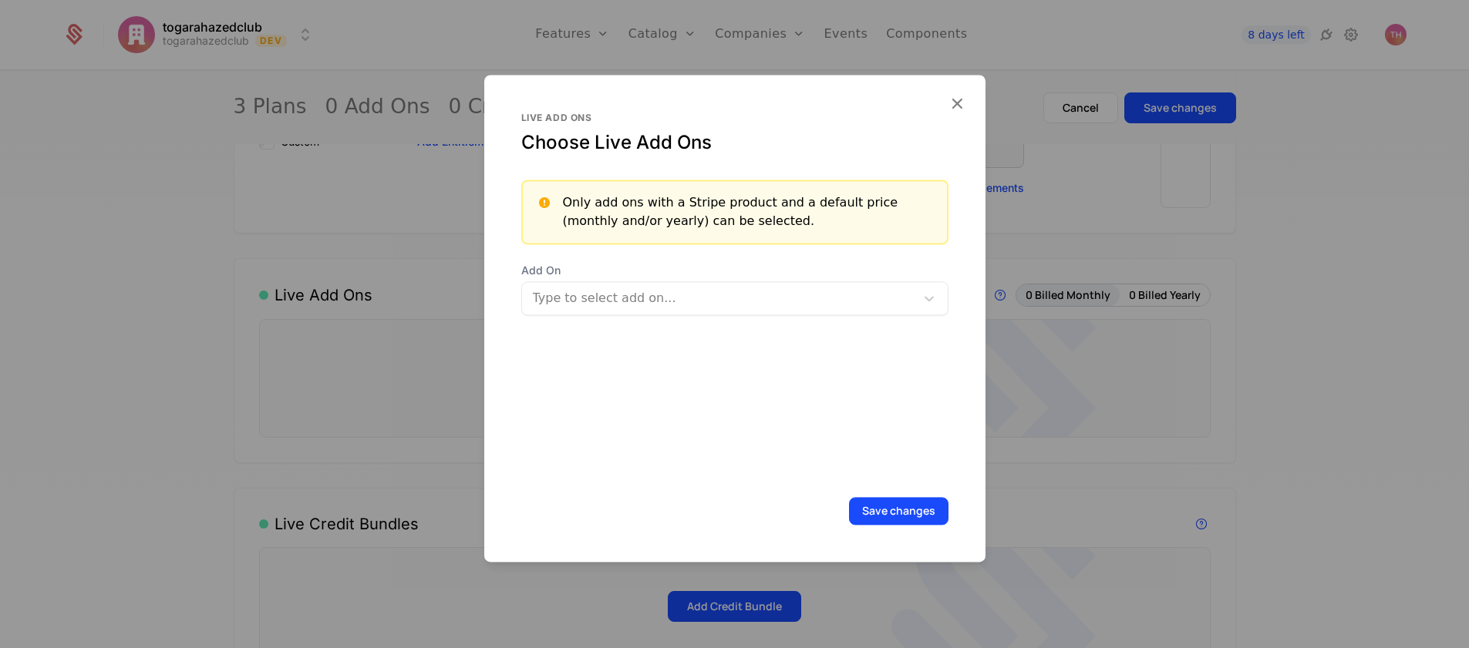
click at [880, 423] on div "Live add ons Choose Live Add Ons Only add ons with a Stripe product and a defau…" at bounding box center [734, 295] width 427 height 367
click at [956, 103] on icon "button" at bounding box center [957, 103] width 20 height 20
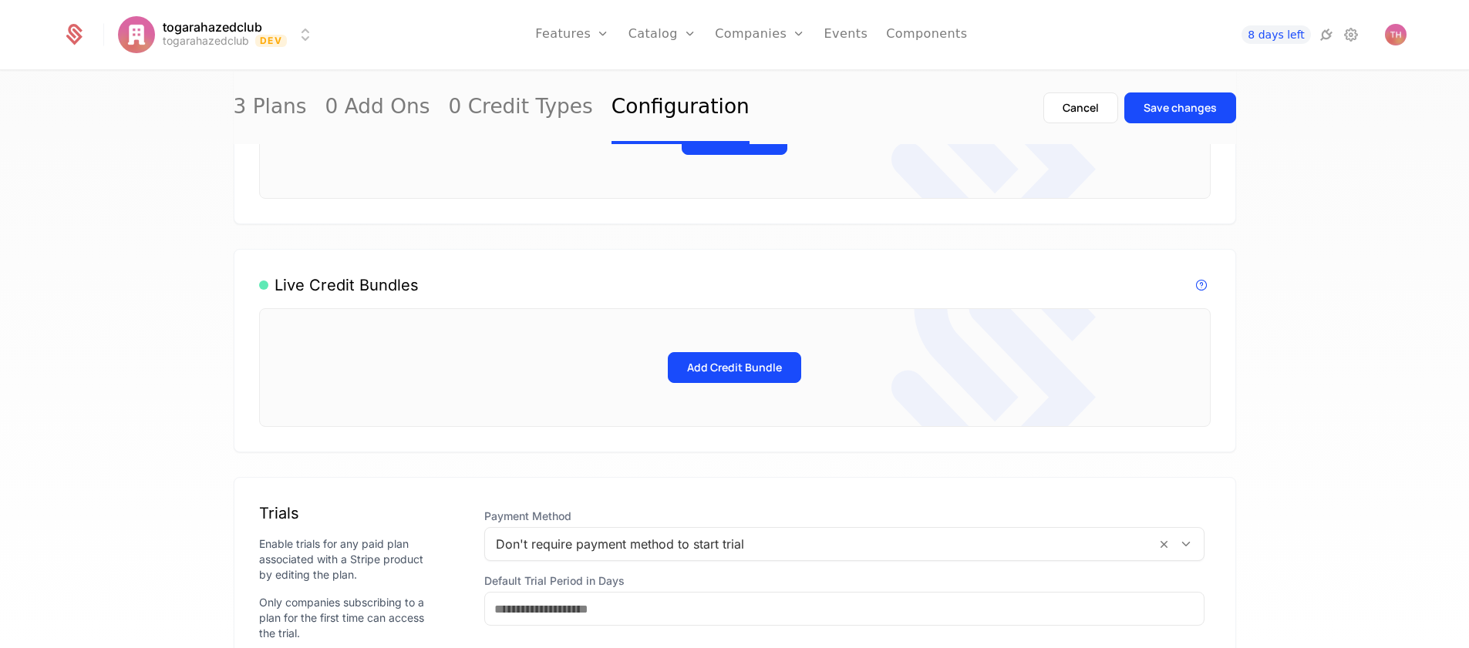
scroll to position [853, 0]
click at [776, 378] on button "Add Credit Bundle" at bounding box center [734, 363] width 133 height 31
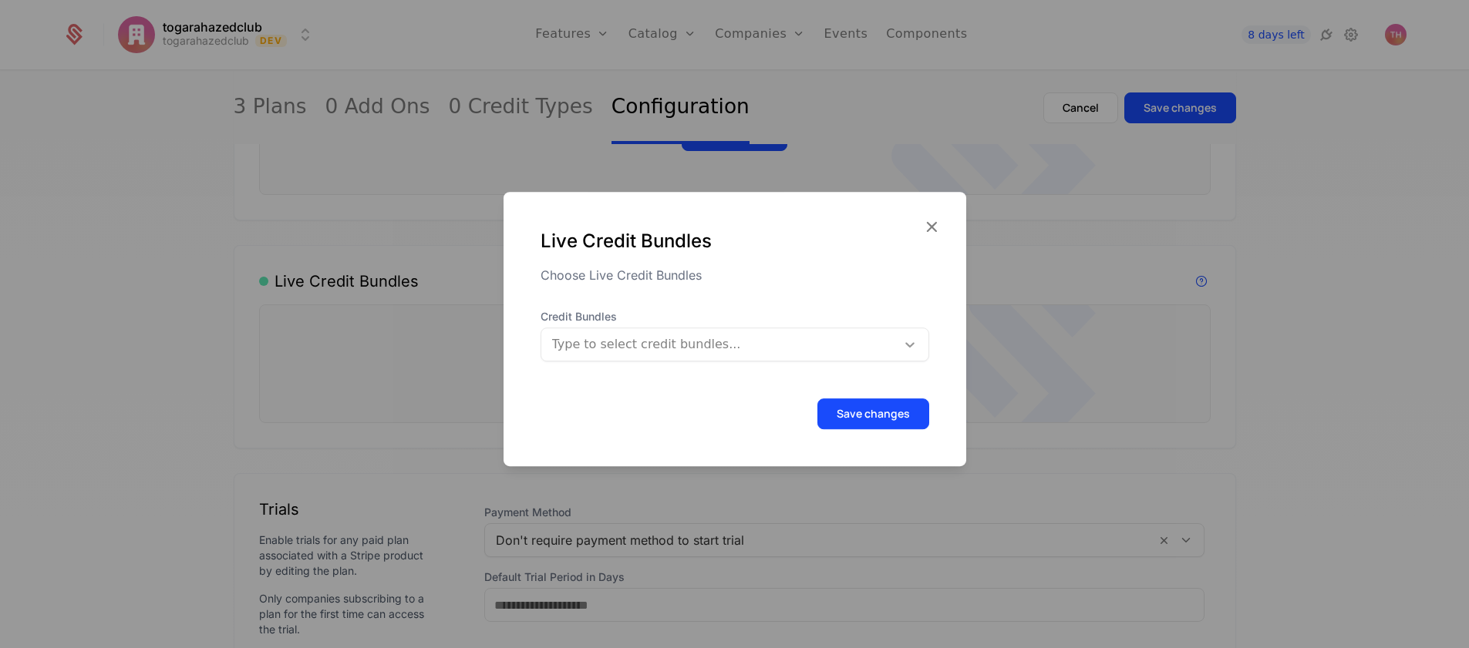
click at [915, 342] on icon at bounding box center [909, 344] width 15 height 15
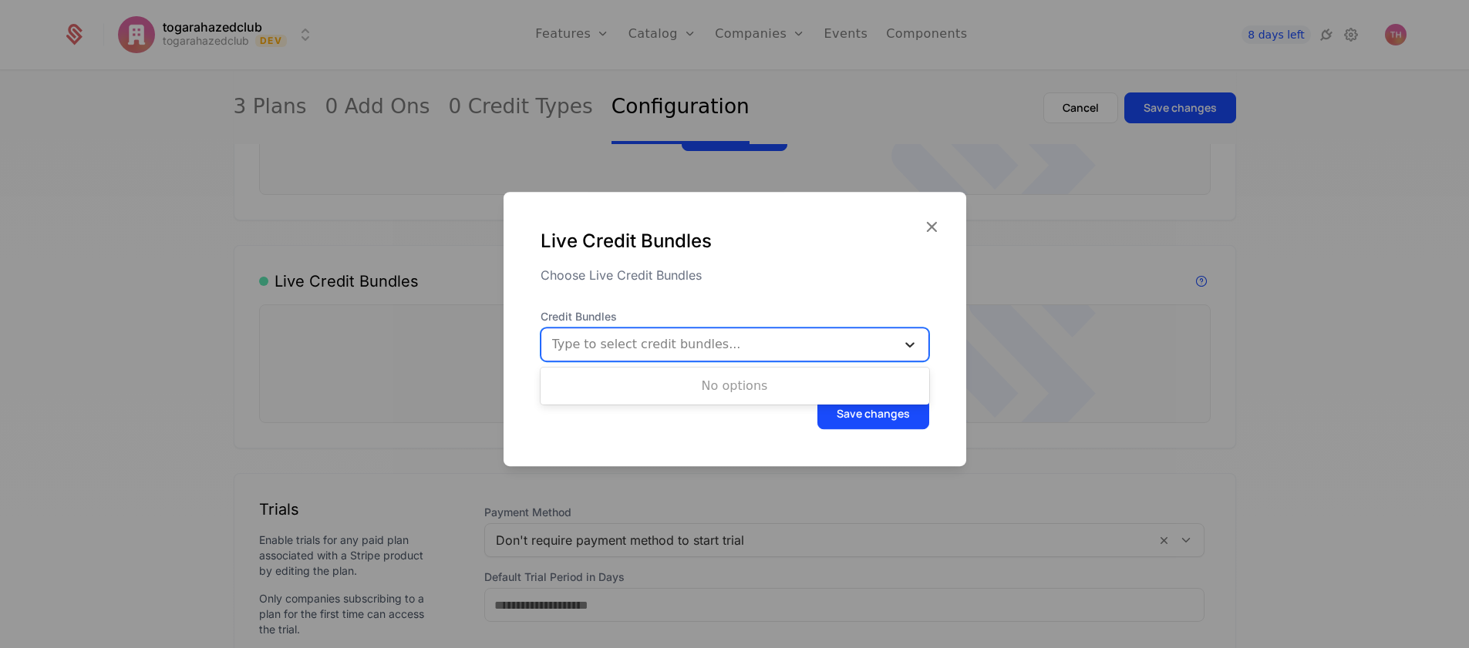
click at [915, 342] on icon at bounding box center [909, 344] width 15 height 15
click at [929, 223] on icon "button" at bounding box center [931, 227] width 20 height 20
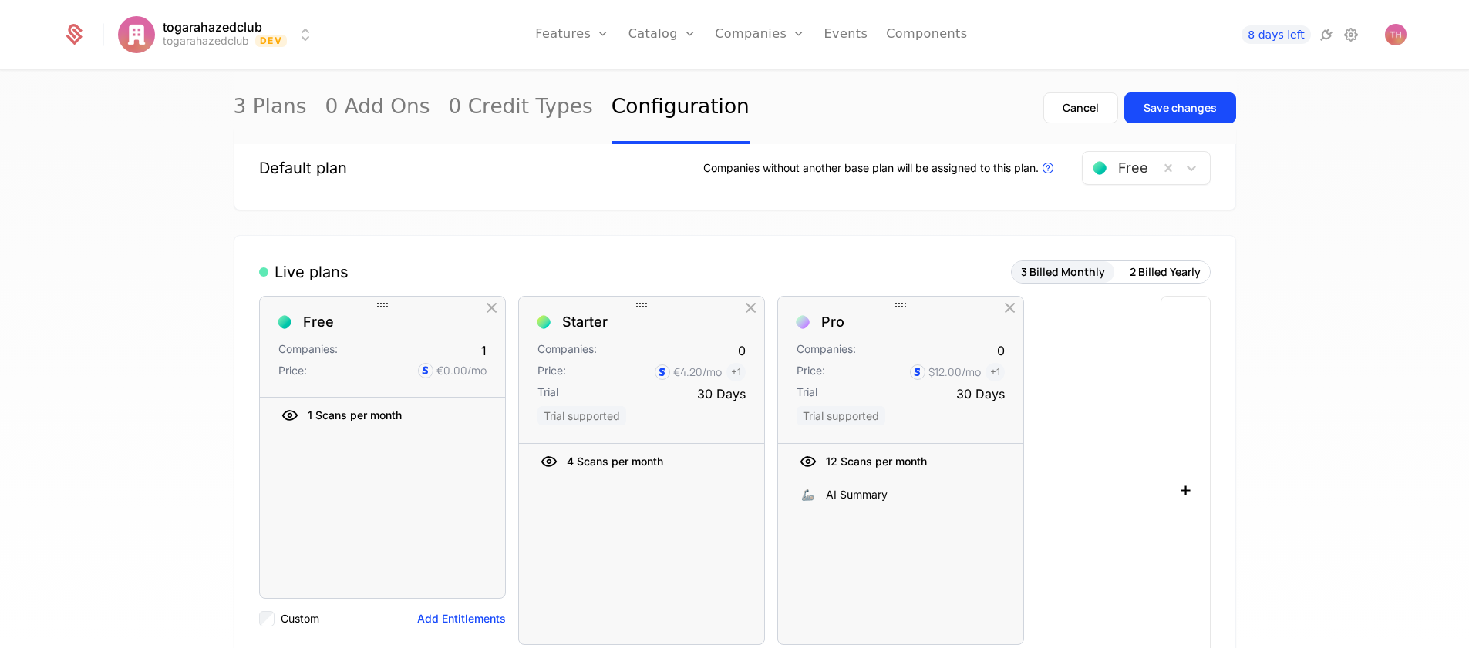
scroll to position [136, 0]
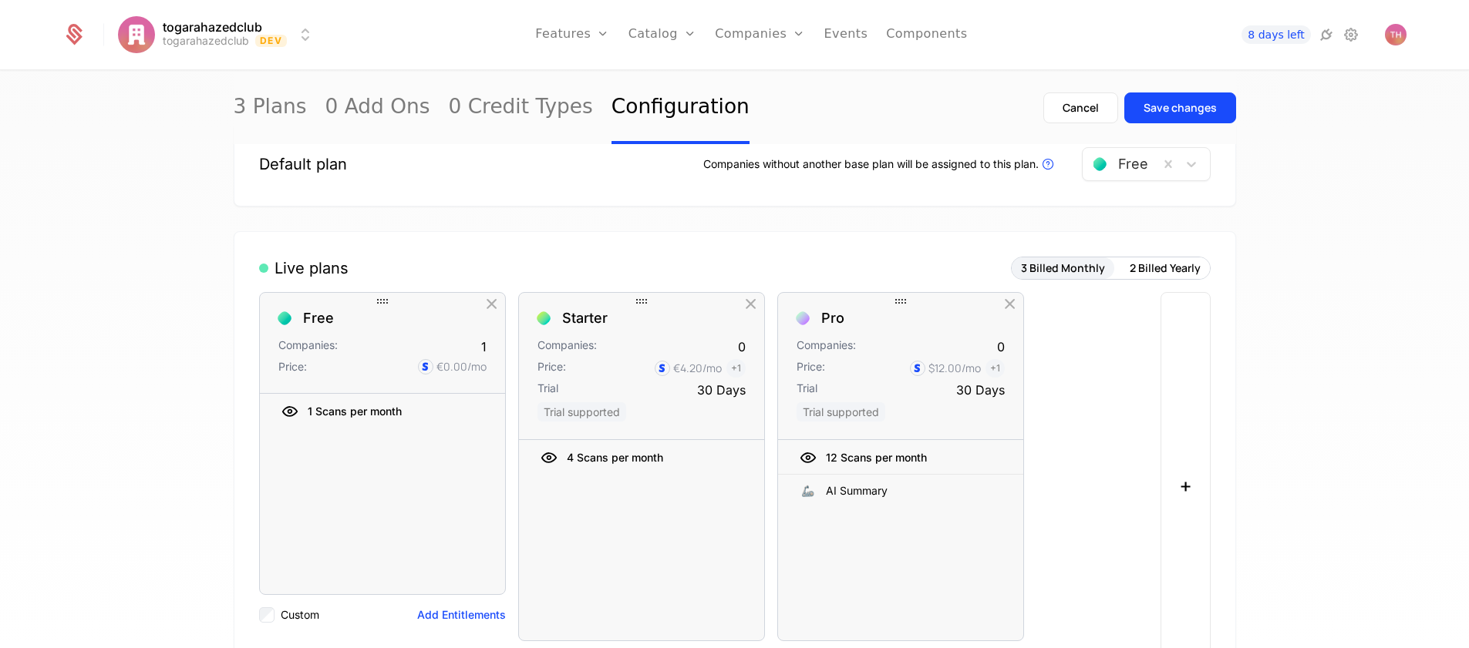
click at [658, 369] on icon at bounding box center [662, 368] width 12 height 12
click at [916, 370] on icon at bounding box center [917, 368] width 12 height 12
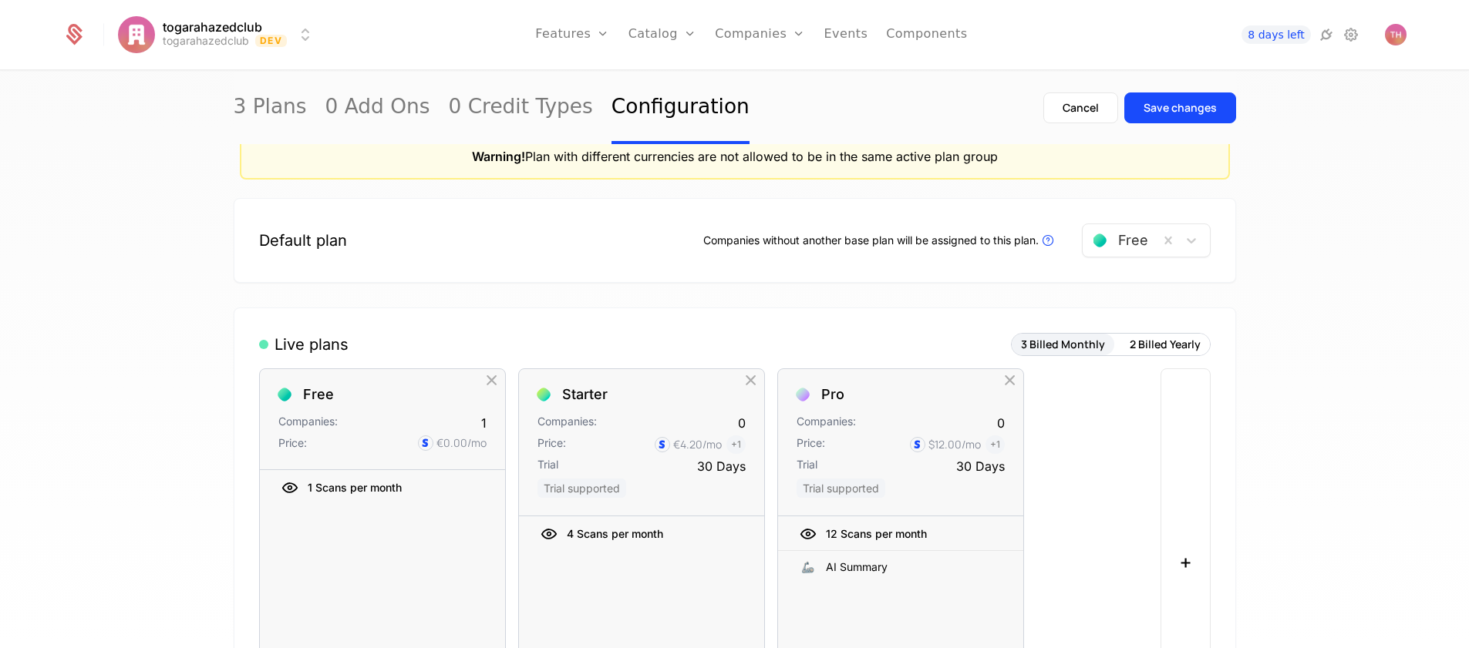
scroll to position [0, 0]
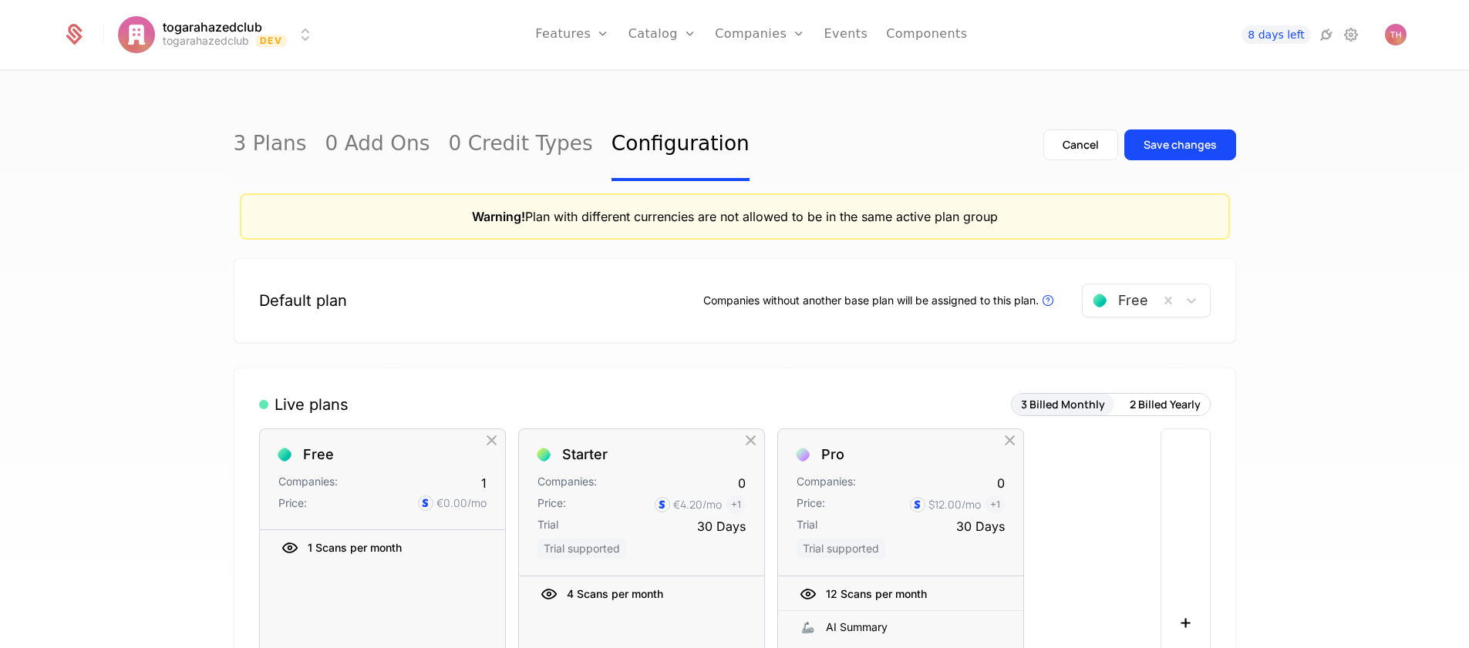
click at [676, 82] on link "Plans" at bounding box center [686, 75] width 79 height 12
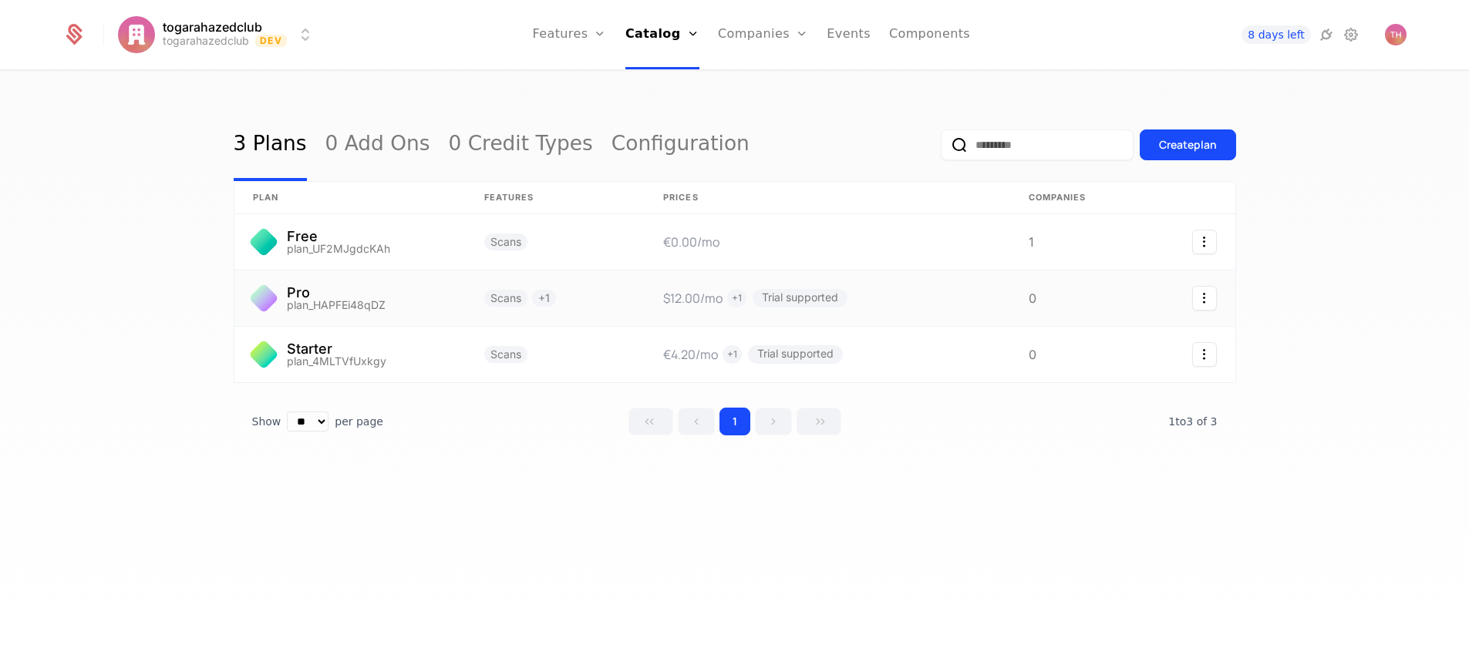
click at [679, 304] on link at bounding box center [826, 299] width 365 height 56
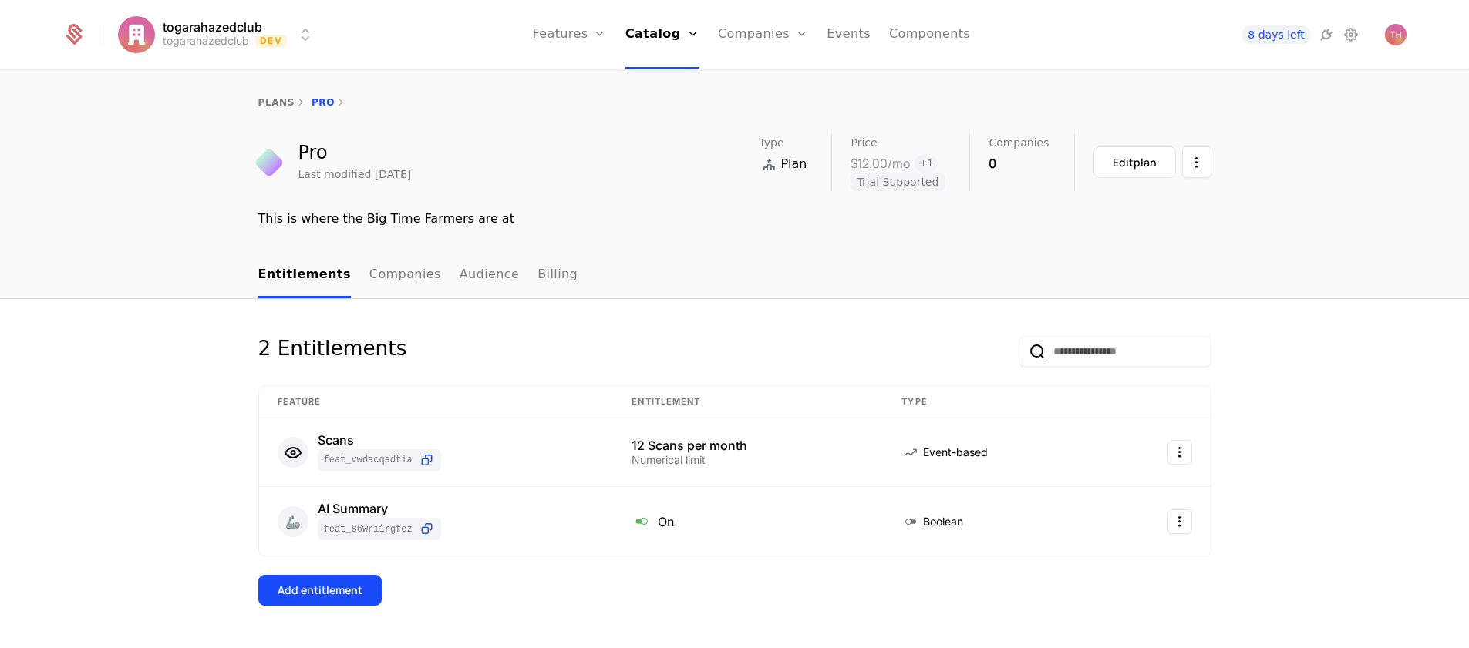
click at [1129, 165] on div "Edit plan" at bounding box center [1134, 162] width 44 height 15
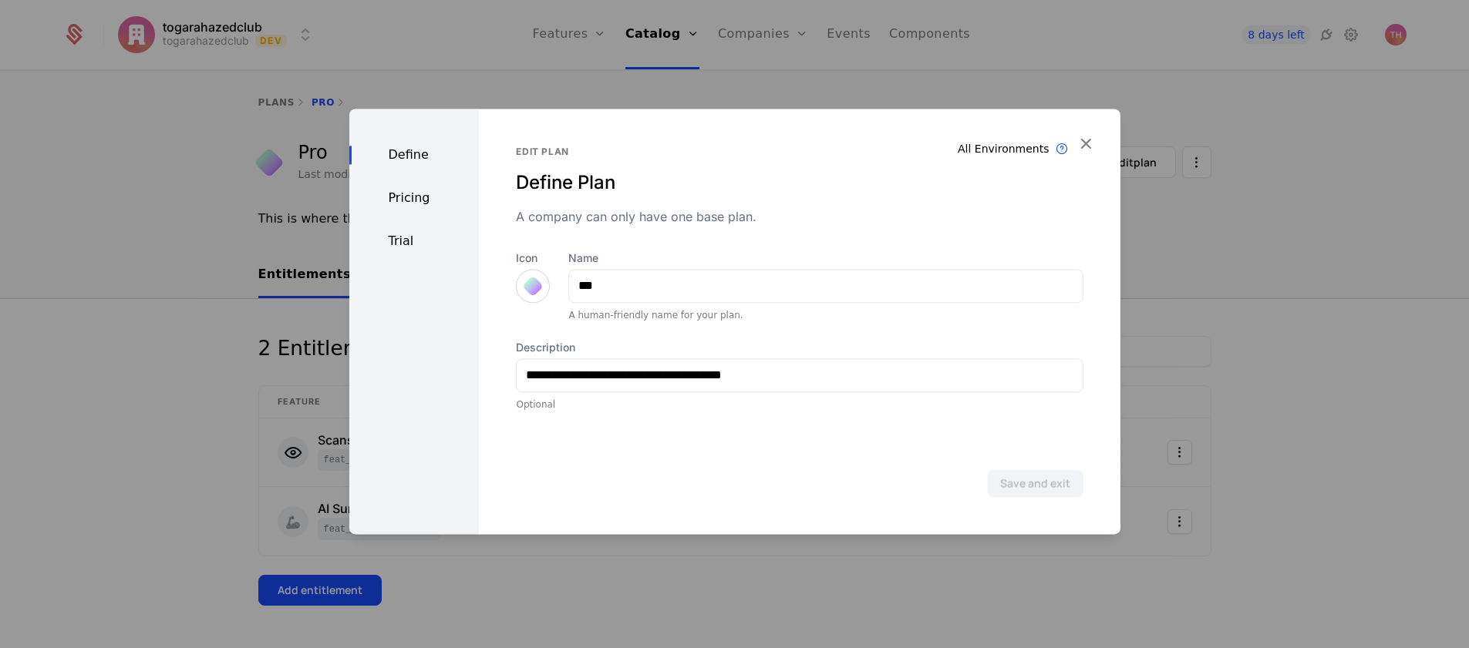
click at [405, 201] on div "Pricing" at bounding box center [414, 198] width 130 height 19
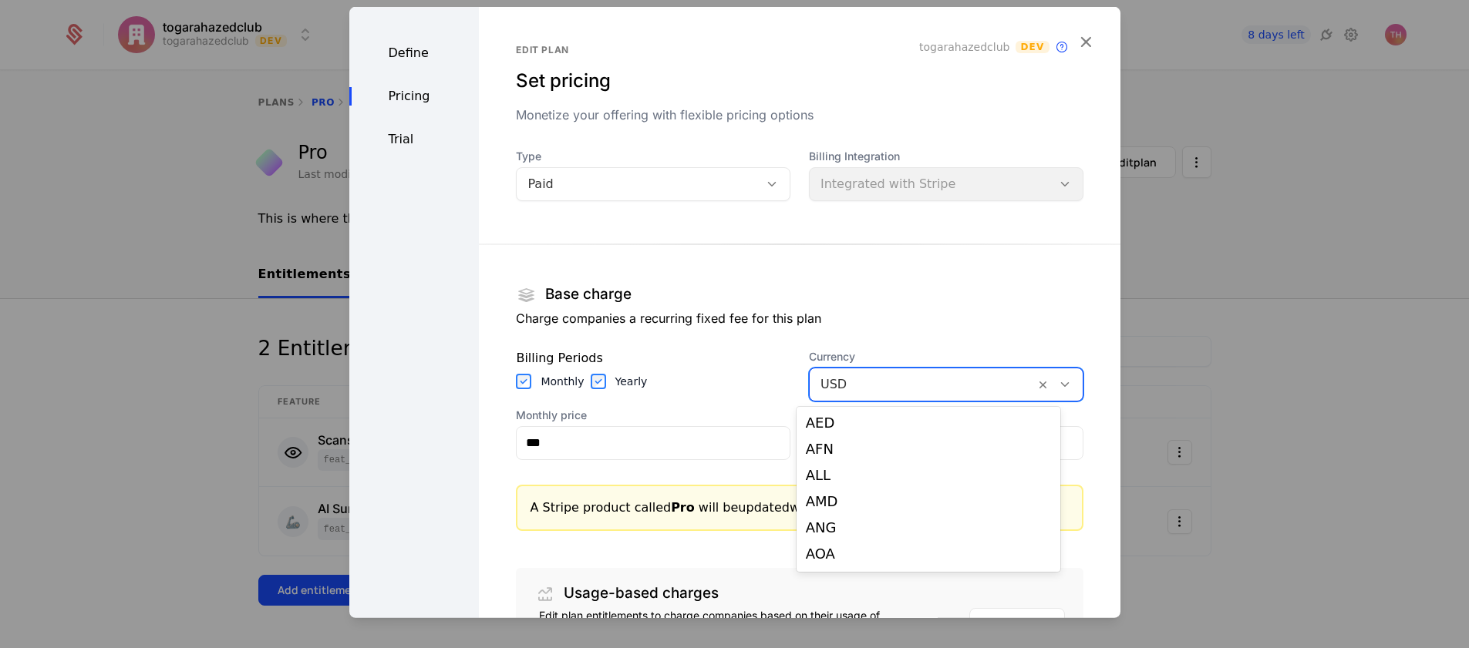
click at [1058, 385] on icon at bounding box center [1065, 384] width 14 height 14
click at [925, 538] on div "EUR" at bounding box center [928, 544] width 245 height 14
type input "***"
type input "****"
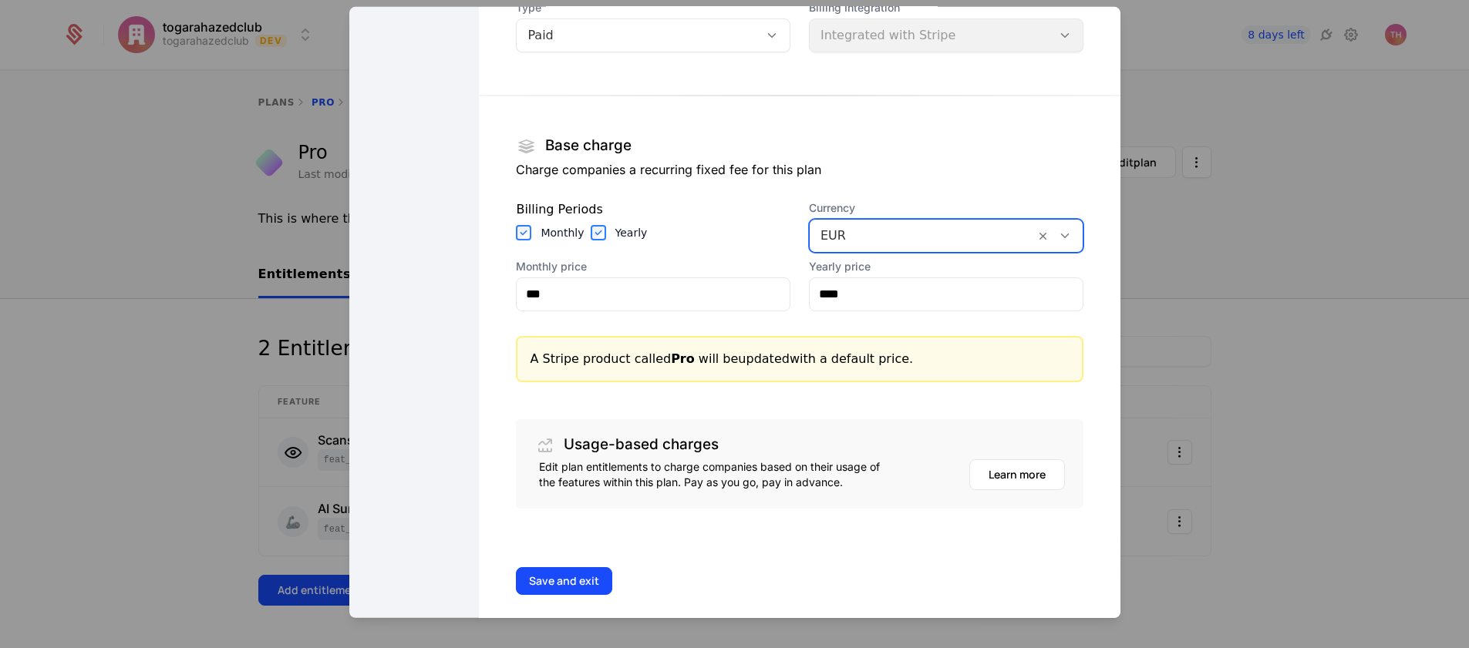
scroll to position [163, 0]
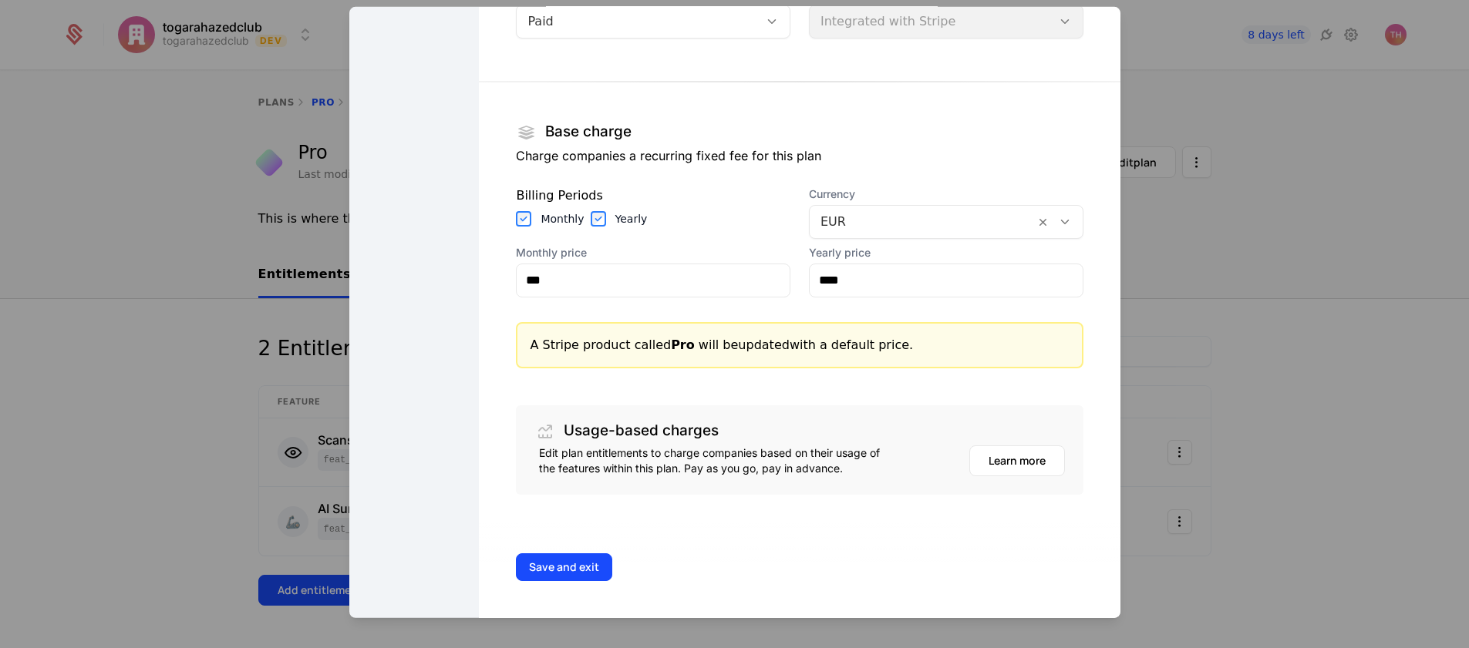
click at [562, 570] on button "Save and exit" at bounding box center [564, 567] width 96 height 28
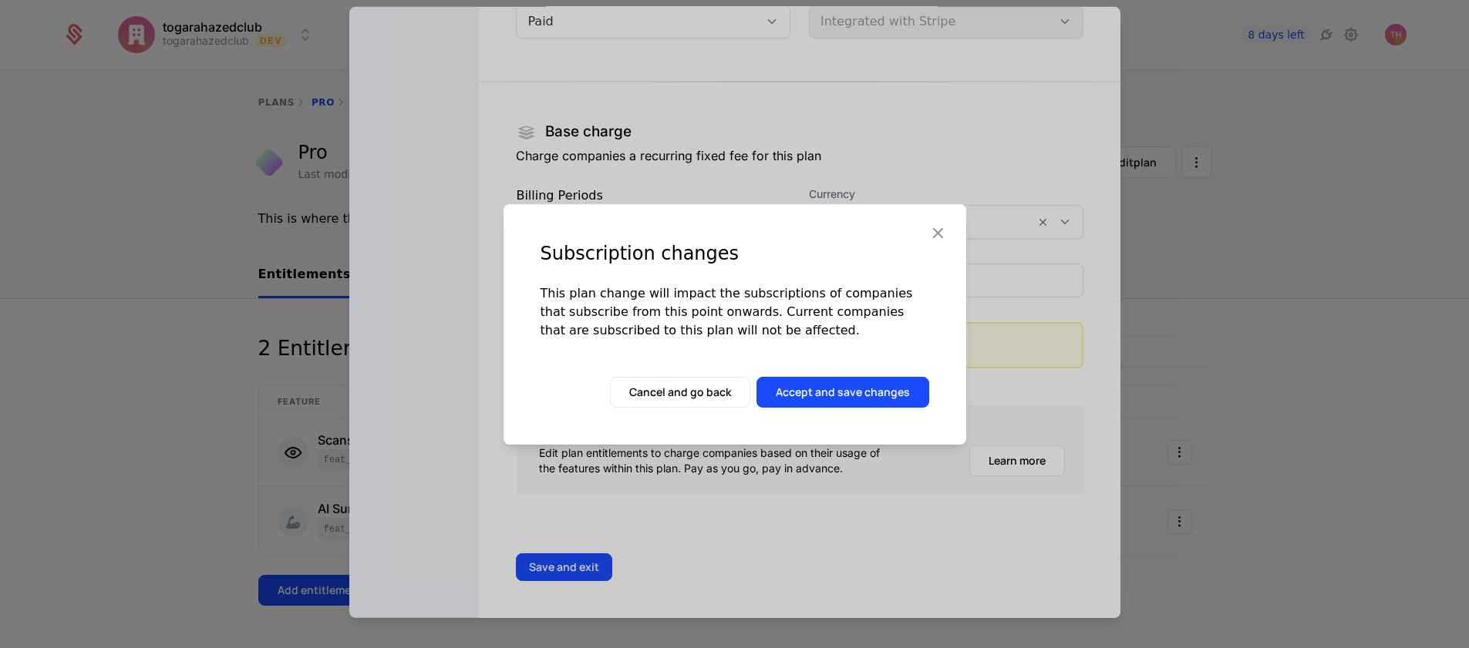
click at [836, 397] on button "Accept and save changes" at bounding box center [842, 392] width 173 height 31
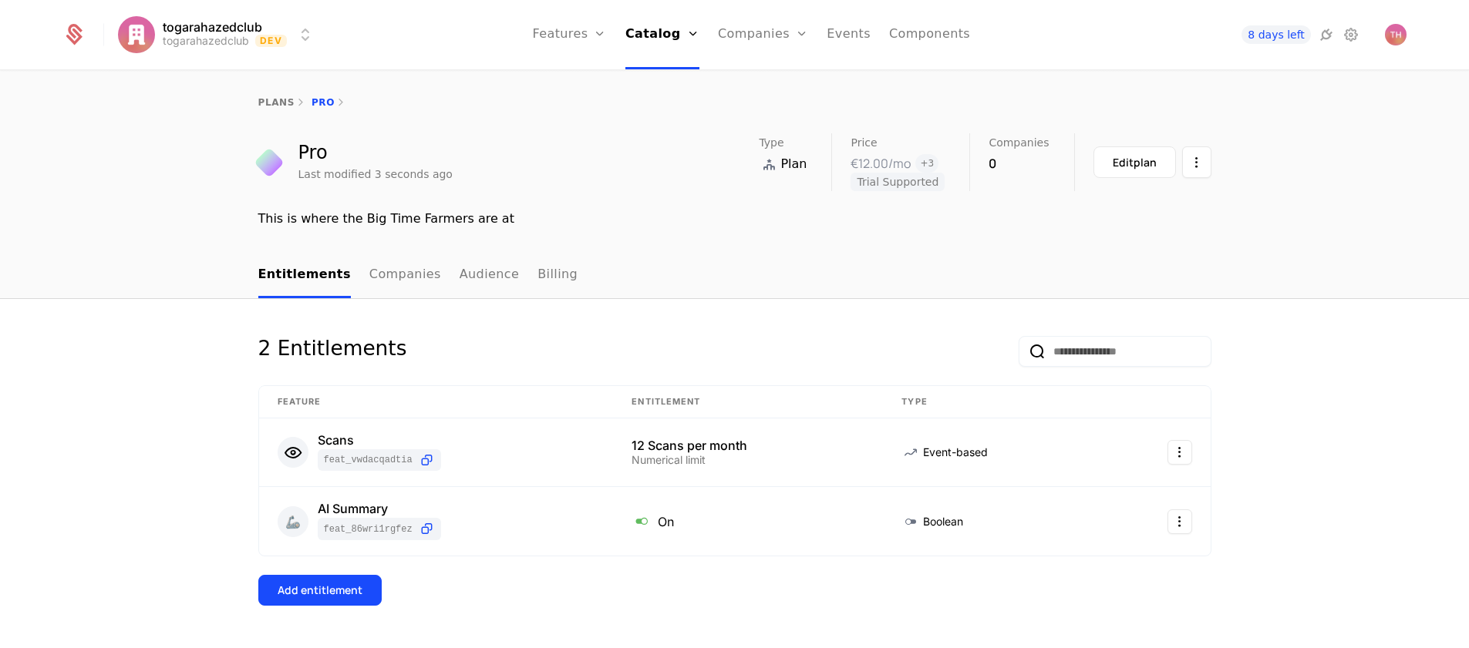
click at [680, 106] on link "Add Ons" at bounding box center [683, 100] width 79 height 12
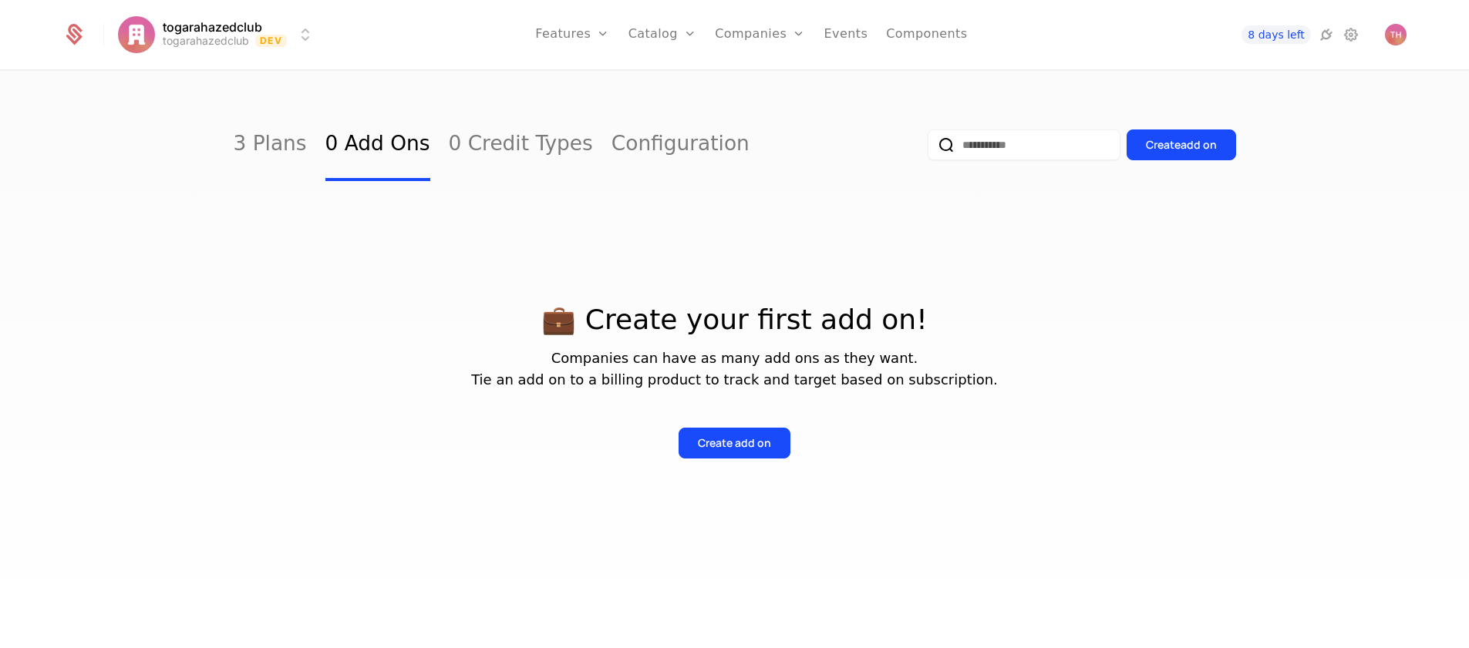
click at [686, 156] on link "Configuration" at bounding box center [686, 149] width 79 height 12
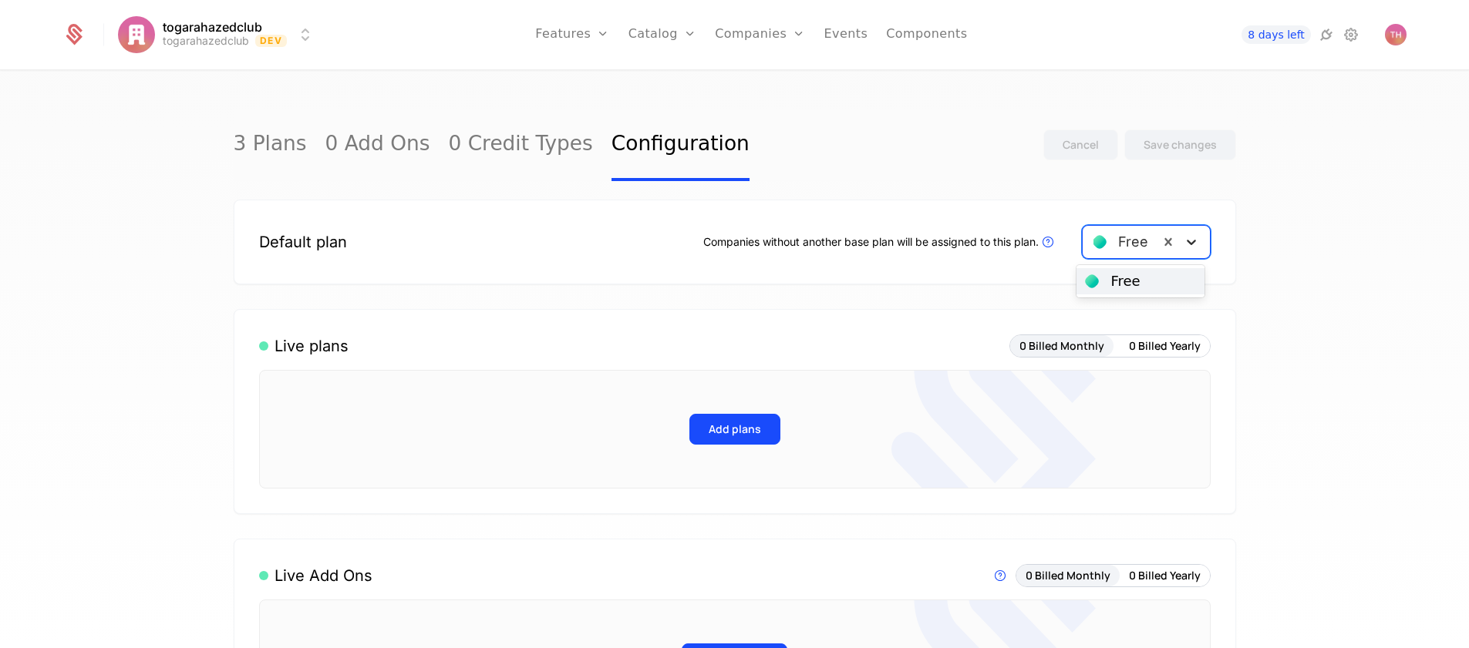
click at [1187, 244] on icon at bounding box center [1190, 241] width 15 height 15
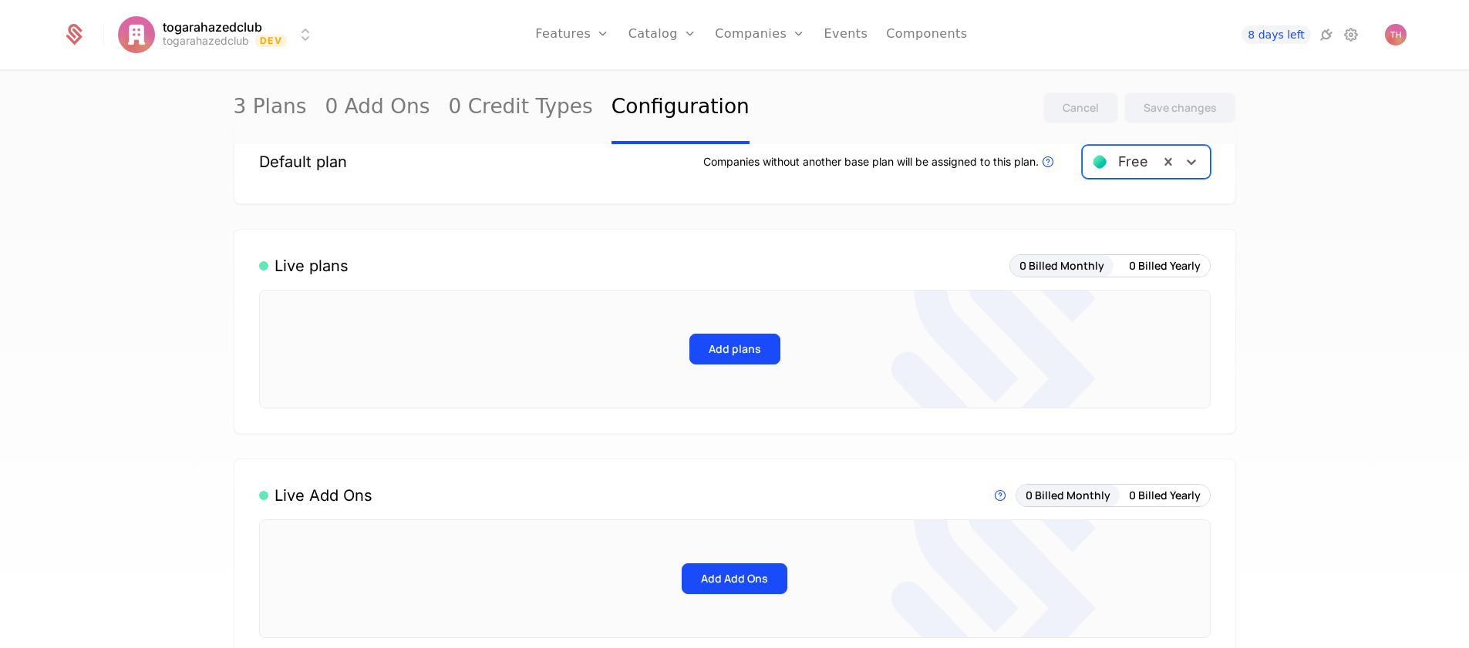
scroll to position [82, 0]
click at [720, 348] on button "Add plans" at bounding box center [734, 347] width 91 height 31
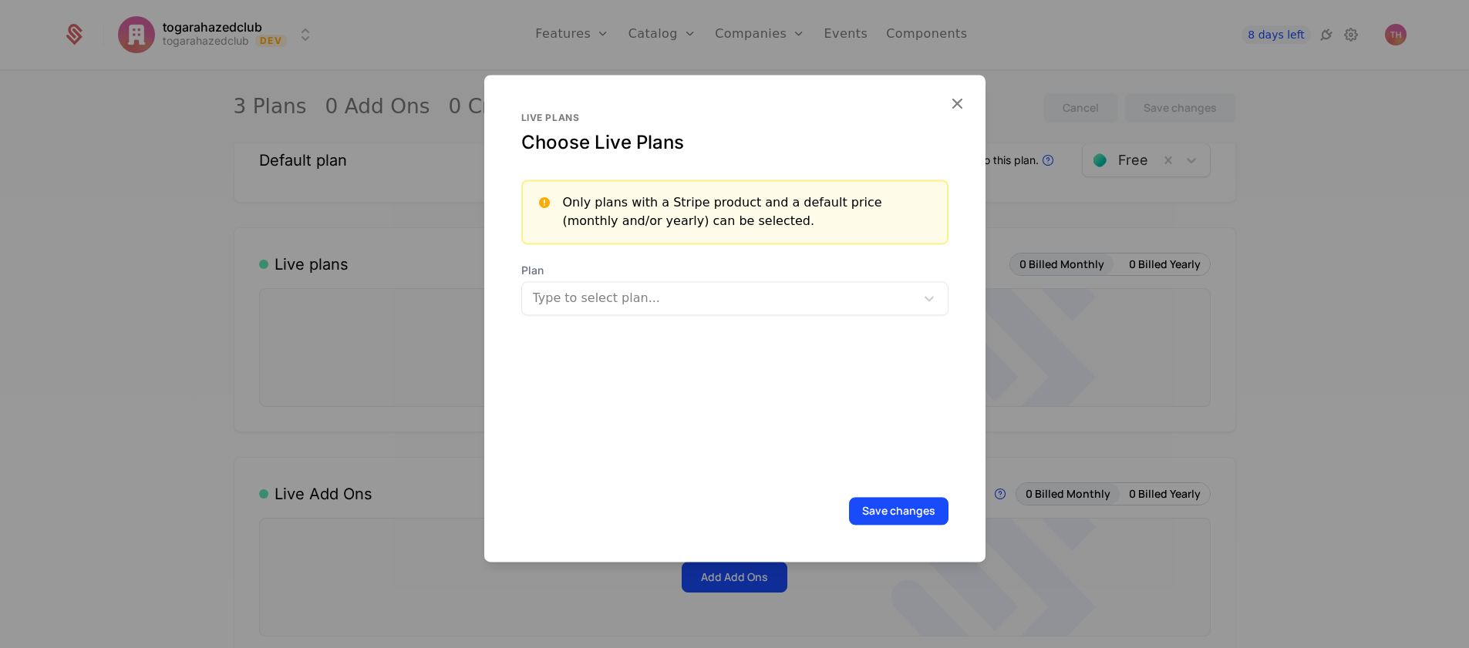
click at [880, 298] on div at bounding box center [718, 299] width 375 height 22
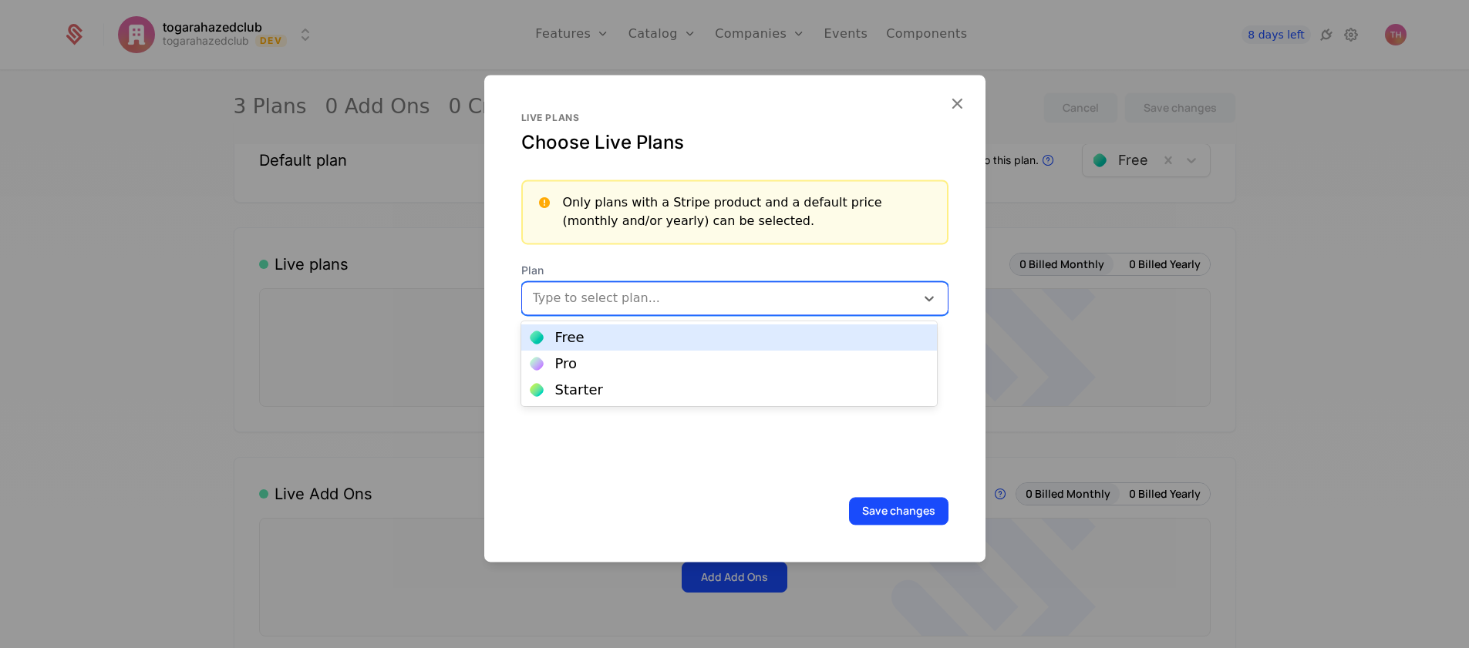
click at [846, 335] on div "Free" at bounding box center [728, 338] width 397 height 14
click at [923, 301] on icon at bounding box center [928, 298] width 15 height 15
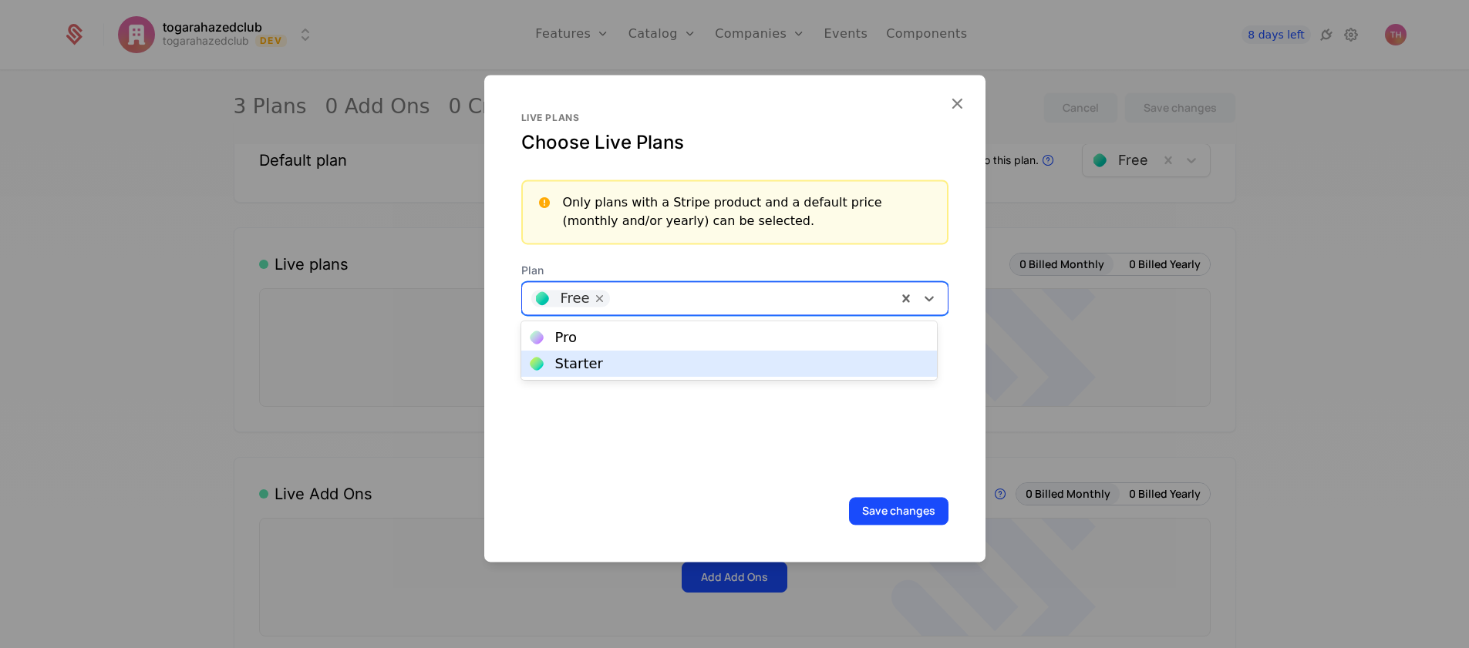
click at [863, 360] on div "Starter" at bounding box center [728, 364] width 397 height 14
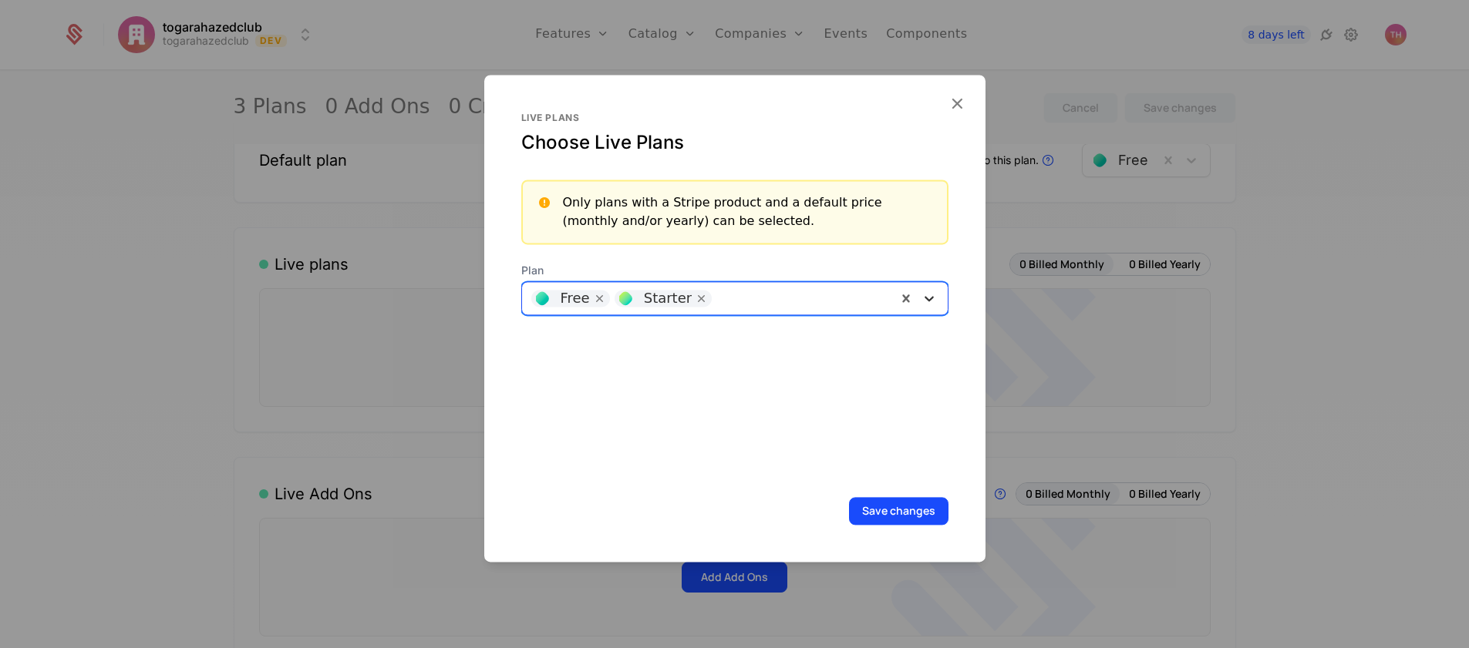
click at [921, 301] on icon at bounding box center [928, 298] width 15 height 15
click at [880, 339] on div "Pro" at bounding box center [728, 338] width 397 height 14
click at [880, 510] on button "Save changes" at bounding box center [898, 511] width 99 height 28
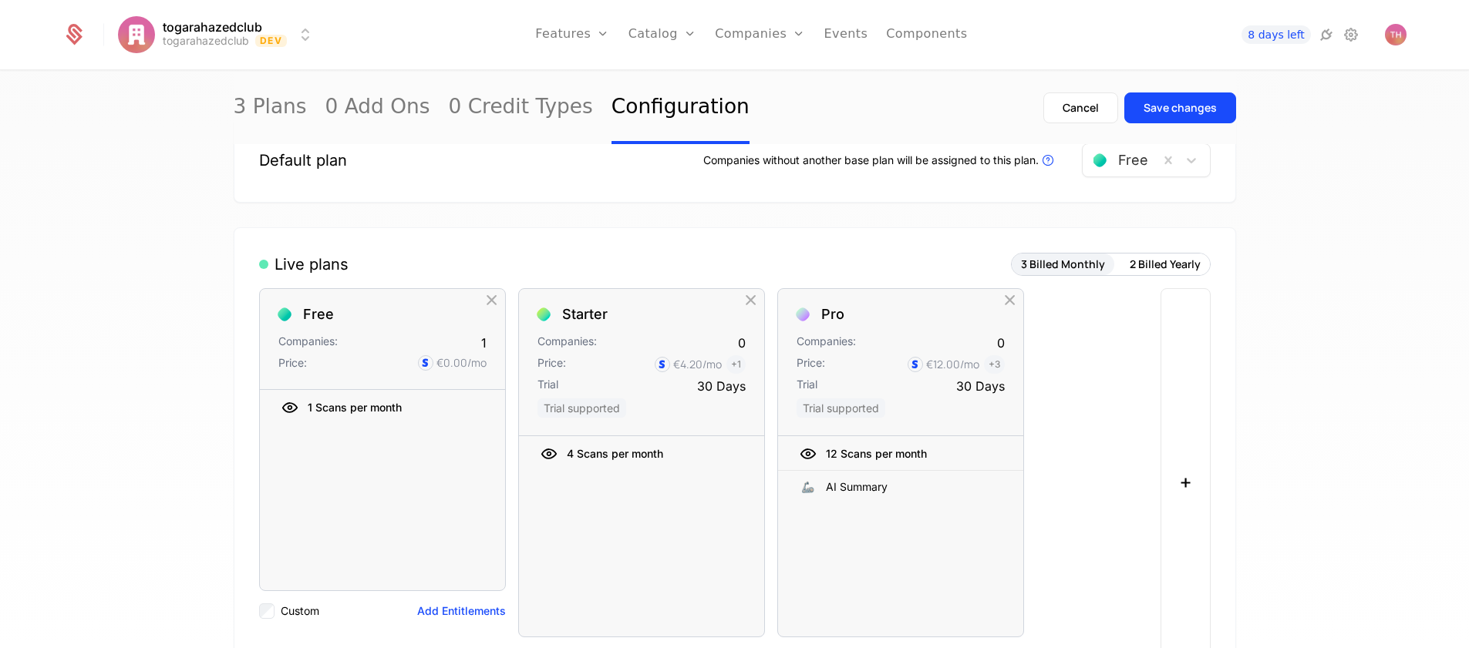
click at [1164, 113] on div "Save changes" at bounding box center [1179, 107] width 73 height 15
